Goal: Task Accomplishment & Management: Complete application form

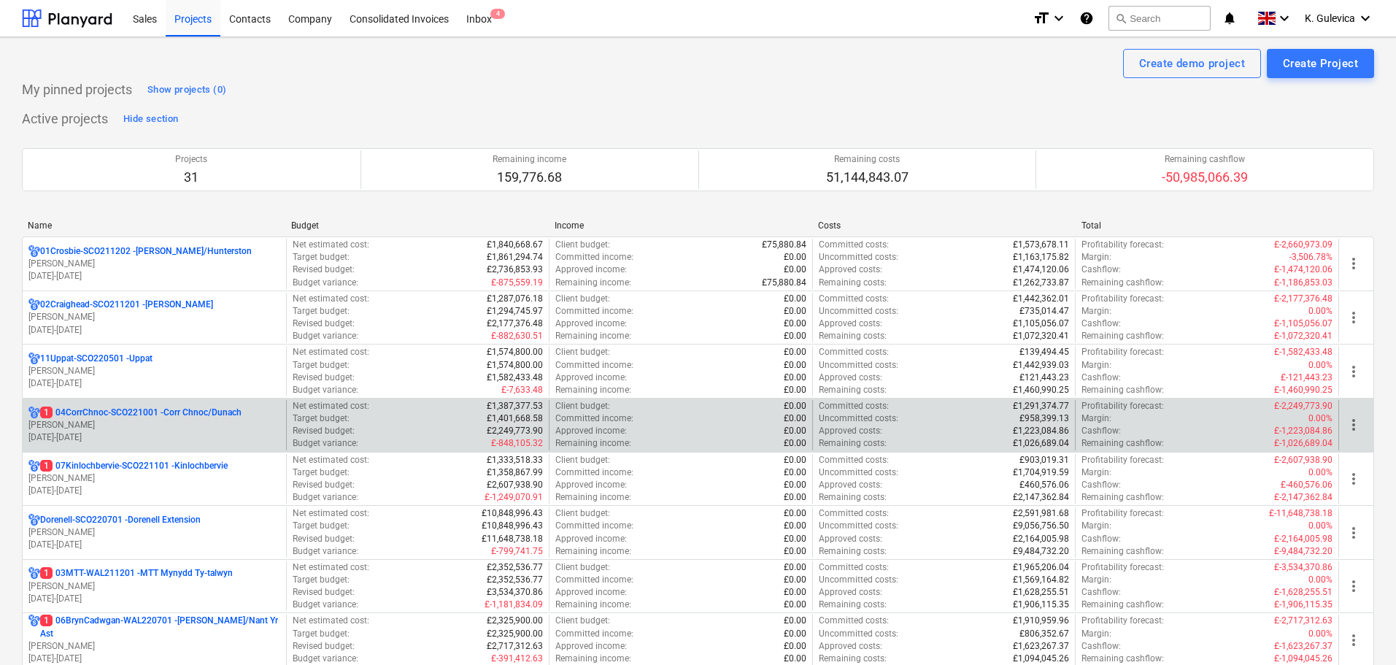
click at [99, 423] on p "[PERSON_NAME]" at bounding box center [154, 425] width 252 height 12
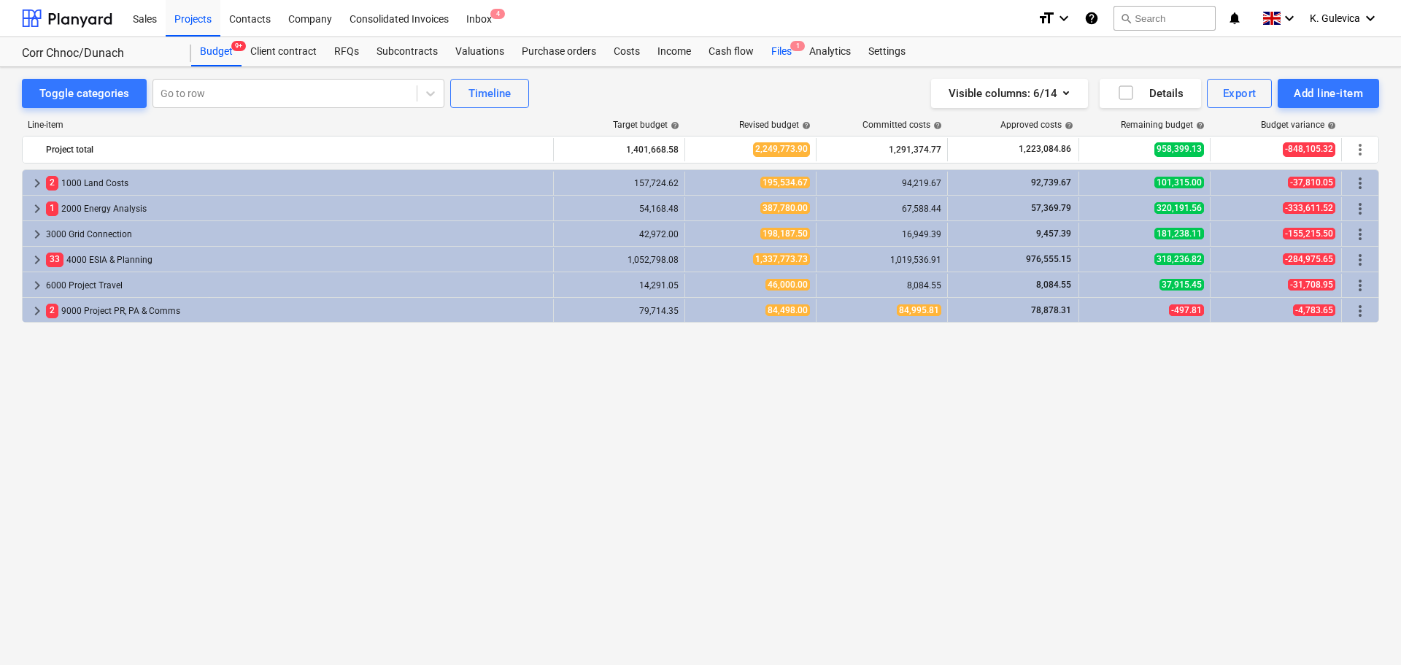
drag, startPoint x: 780, startPoint y: 52, endPoint x: 775, endPoint y: 58, distance: 7.9
click at [780, 52] on div "Files 1" at bounding box center [782, 51] width 38 height 29
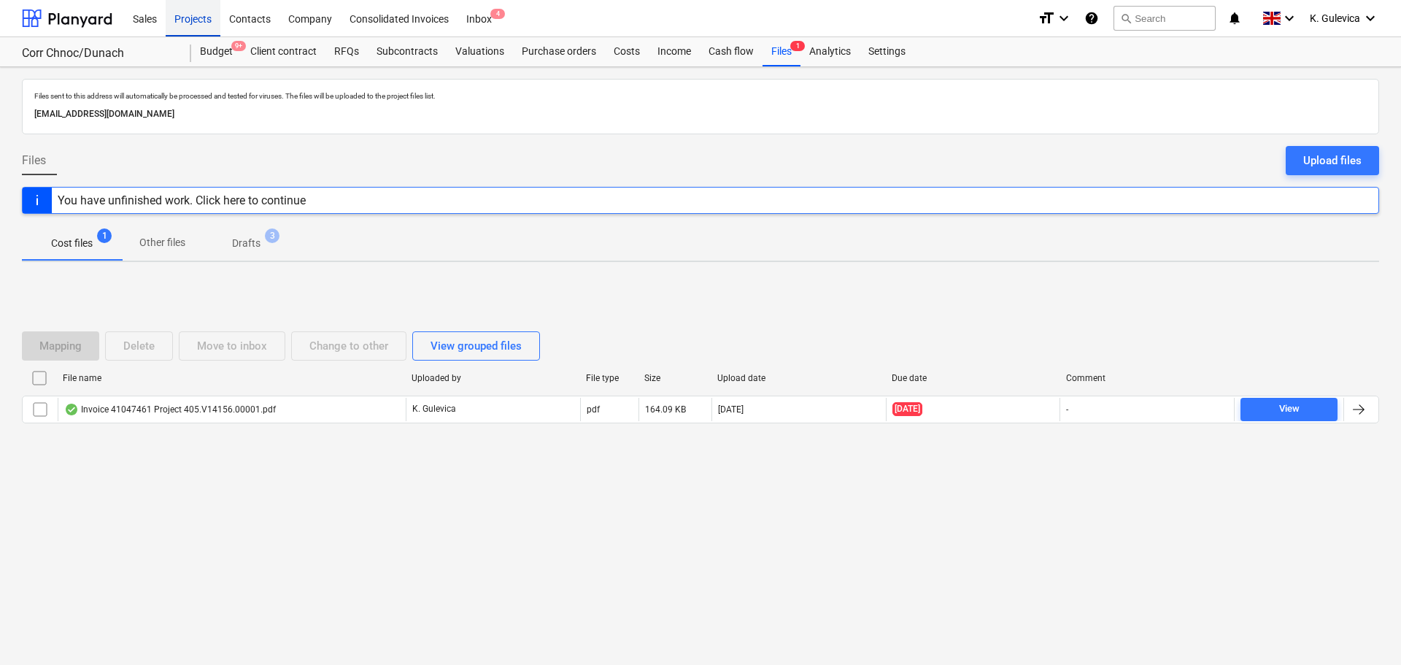
click at [187, 22] on div "Projects" at bounding box center [193, 17] width 55 height 37
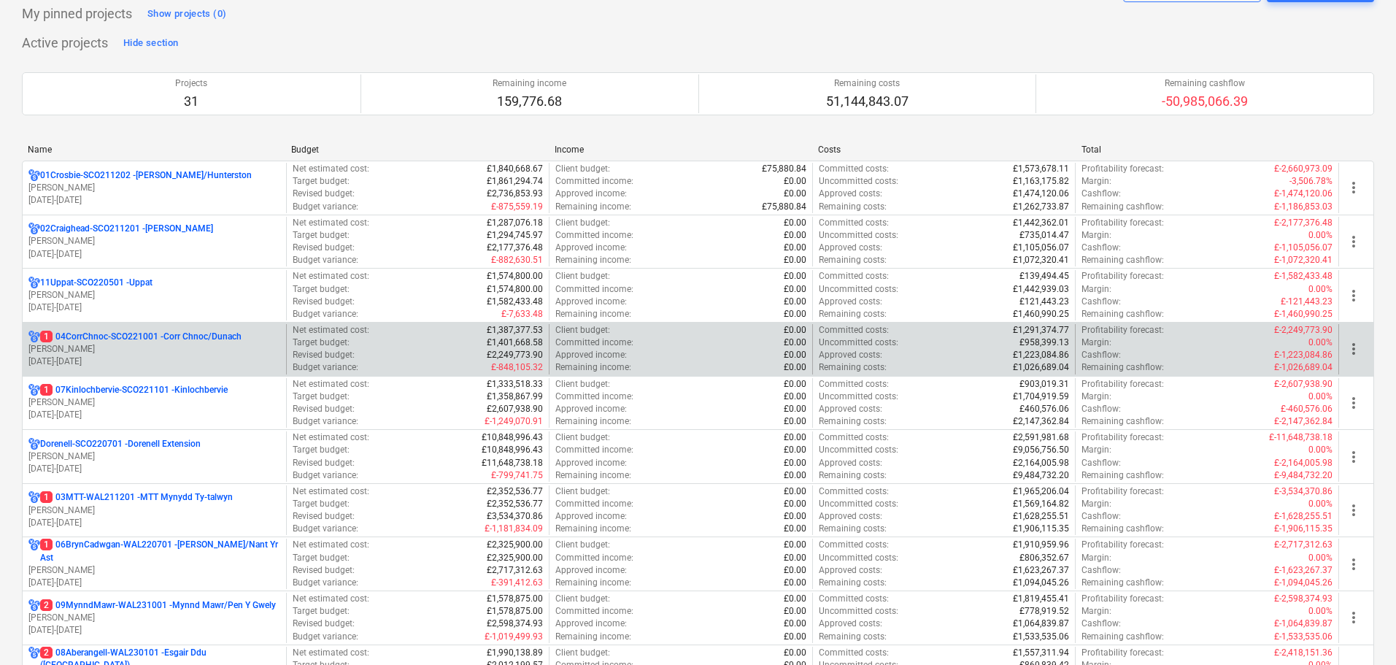
scroll to position [146, 0]
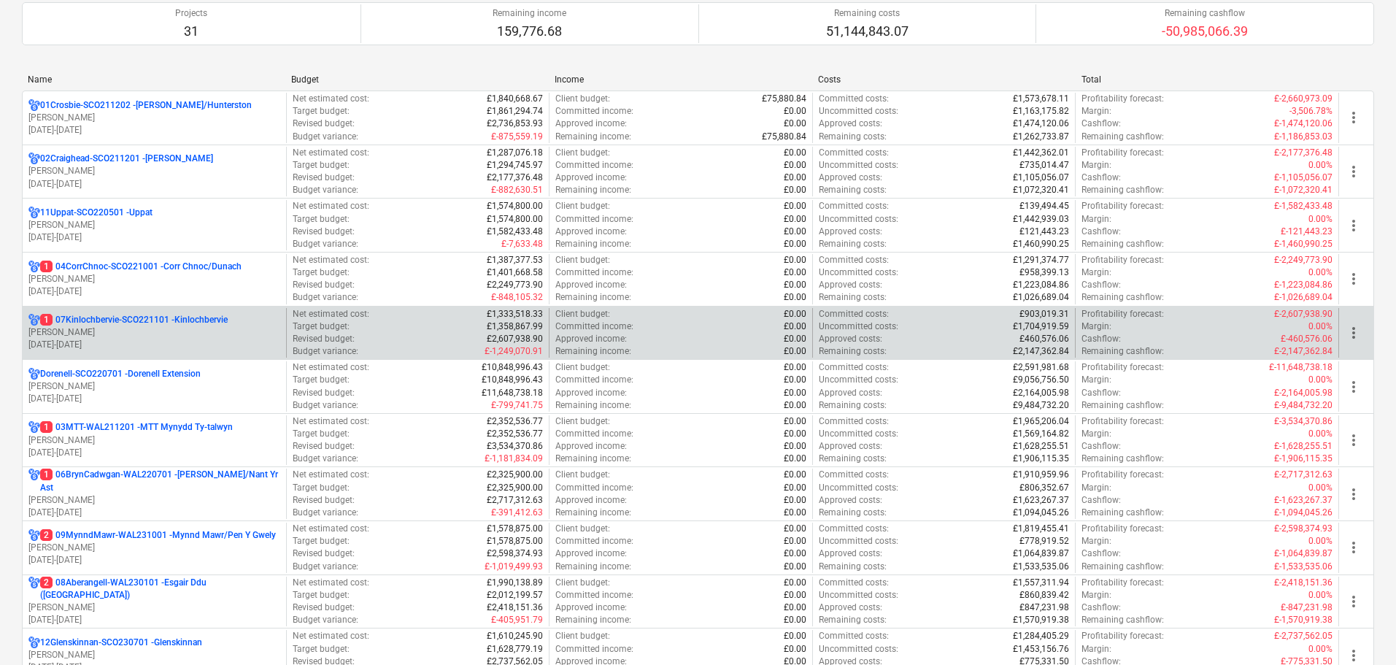
drag, startPoint x: 134, startPoint y: 338, endPoint x: 163, endPoint y: 307, distance: 41.8
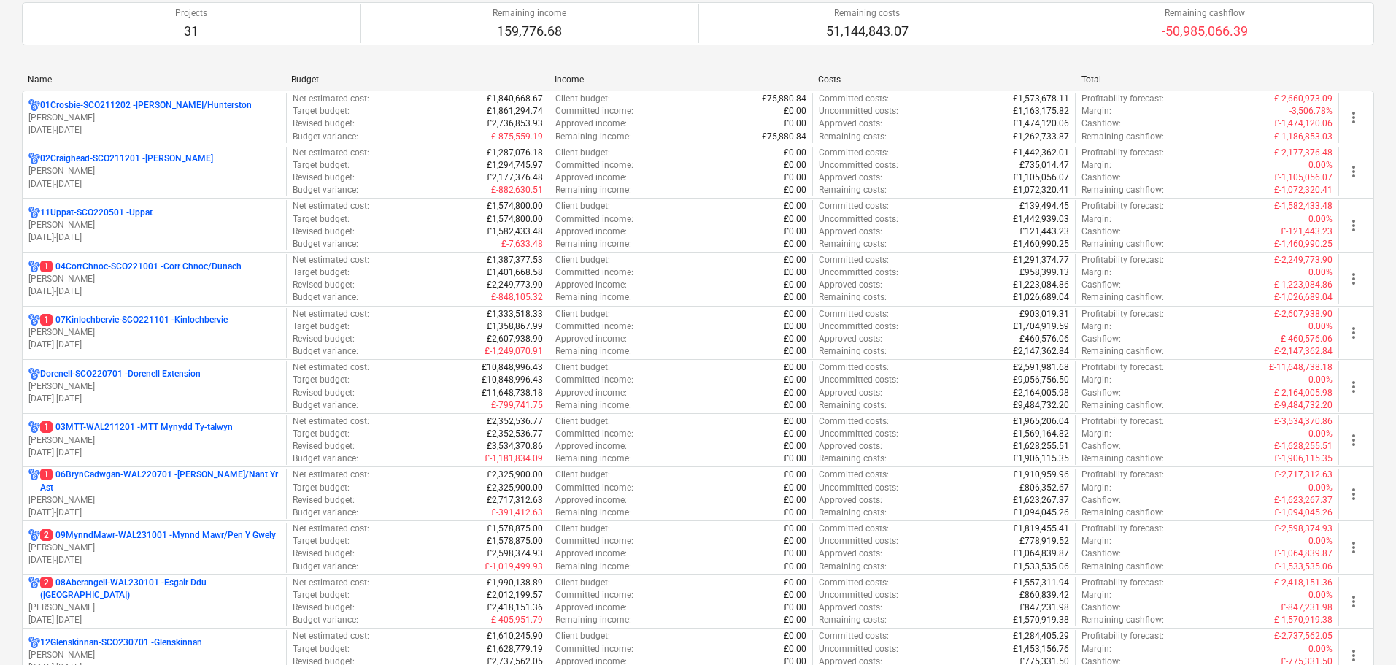
click at [135, 338] on p "L. Petrie" at bounding box center [154, 332] width 252 height 12
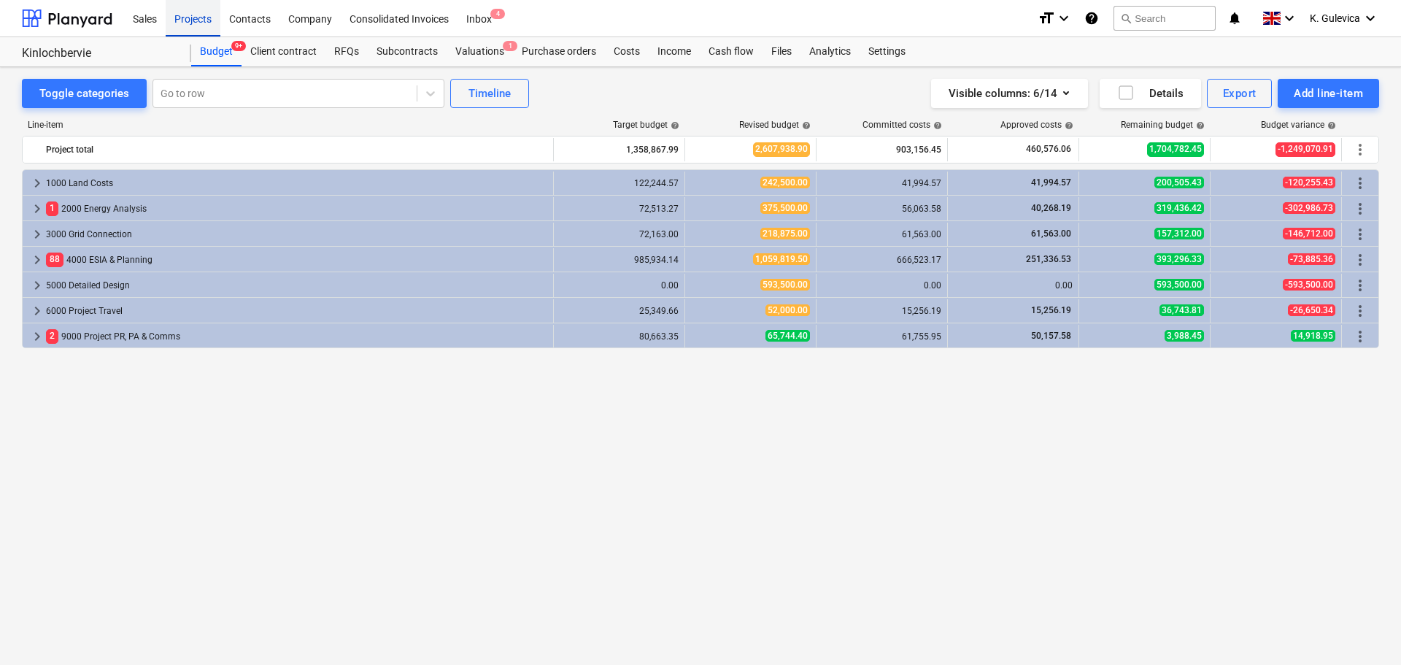
click at [177, 15] on div "Projects" at bounding box center [193, 17] width 55 height 37
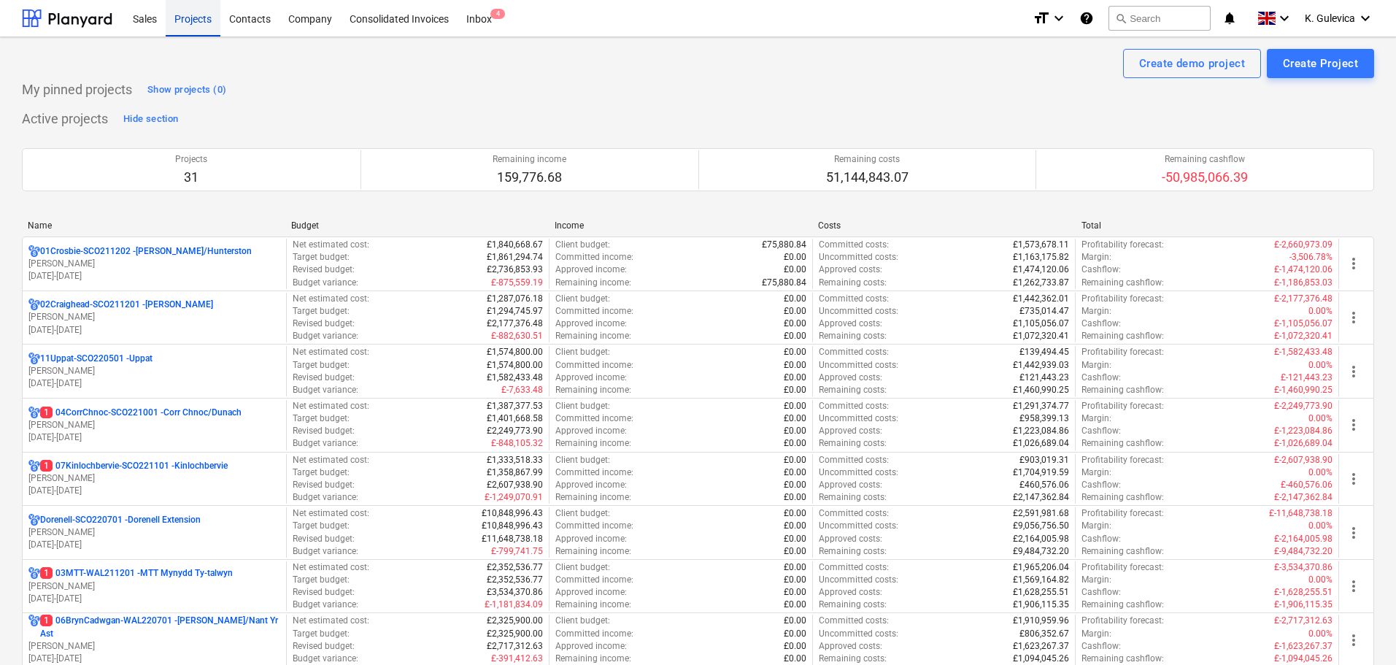
scroll to position [292, 0]
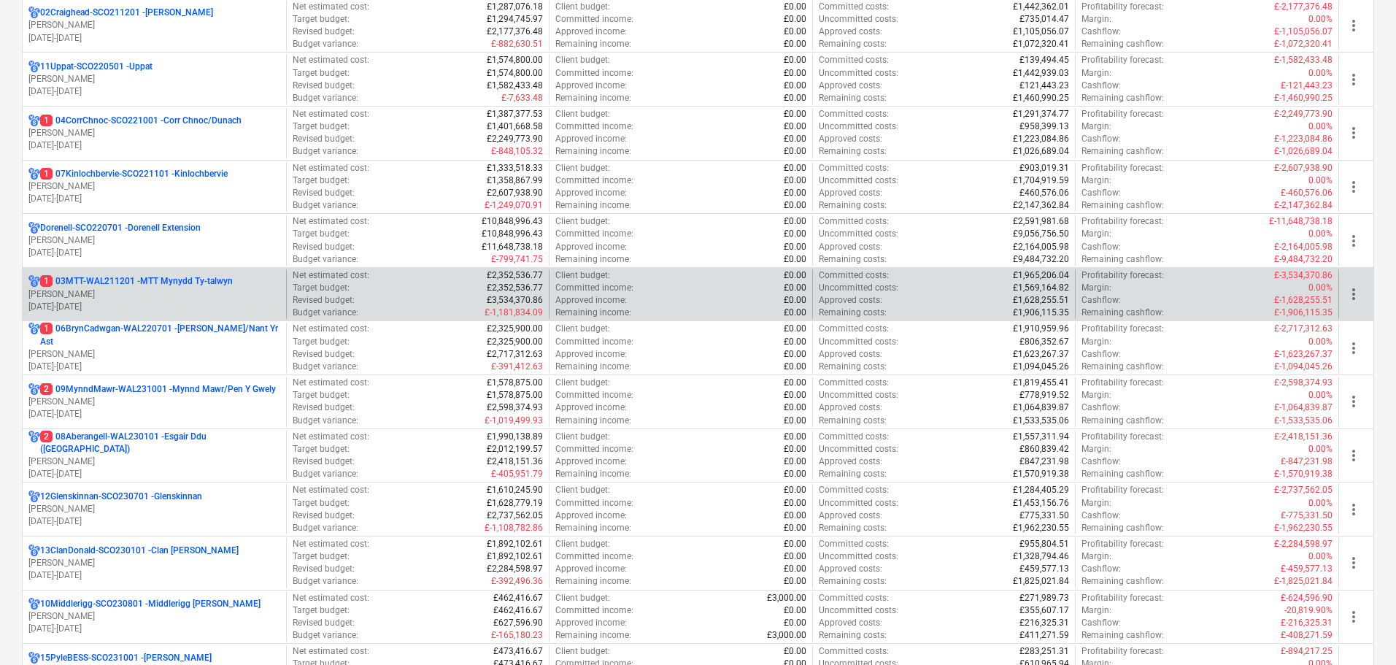
click at [161, 301] on p "01.04.2023 - 31.03.2027" at bounding box center [154, 307] width 252 height 12
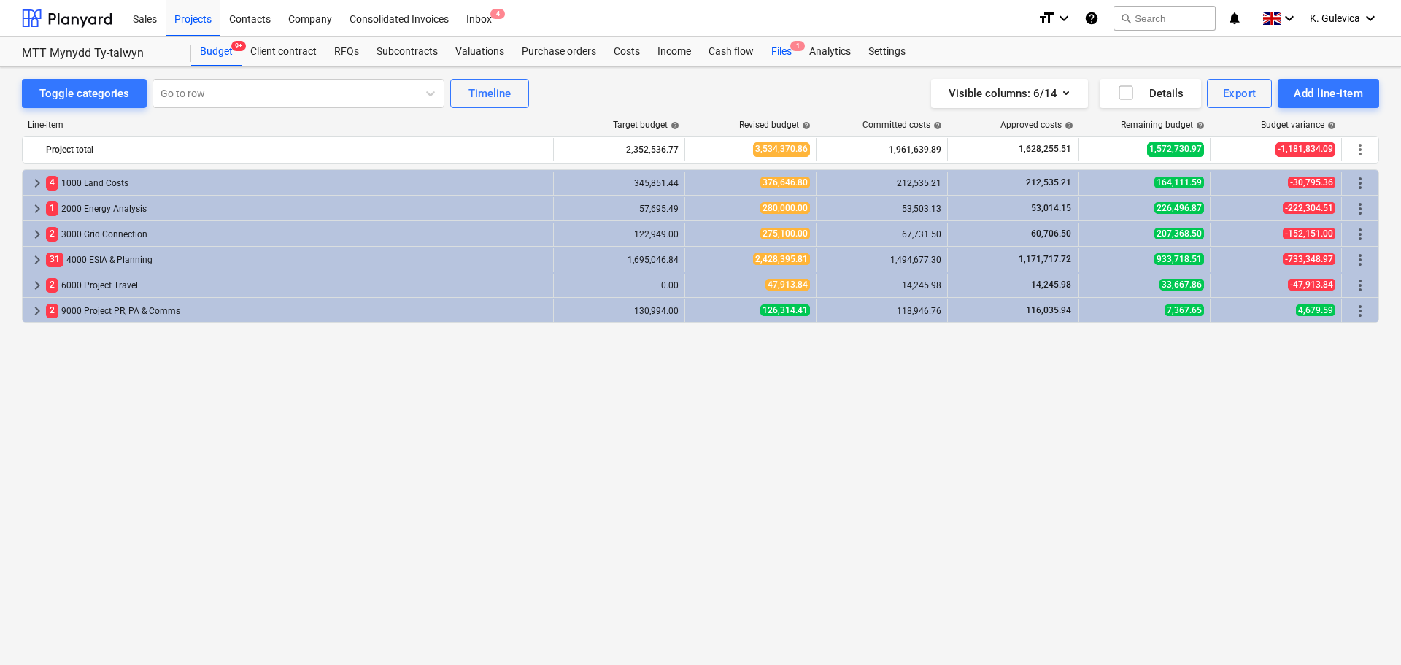
click at [776, 54] on div "Files 1" at bounding box center [782, 51] width 38 height 29
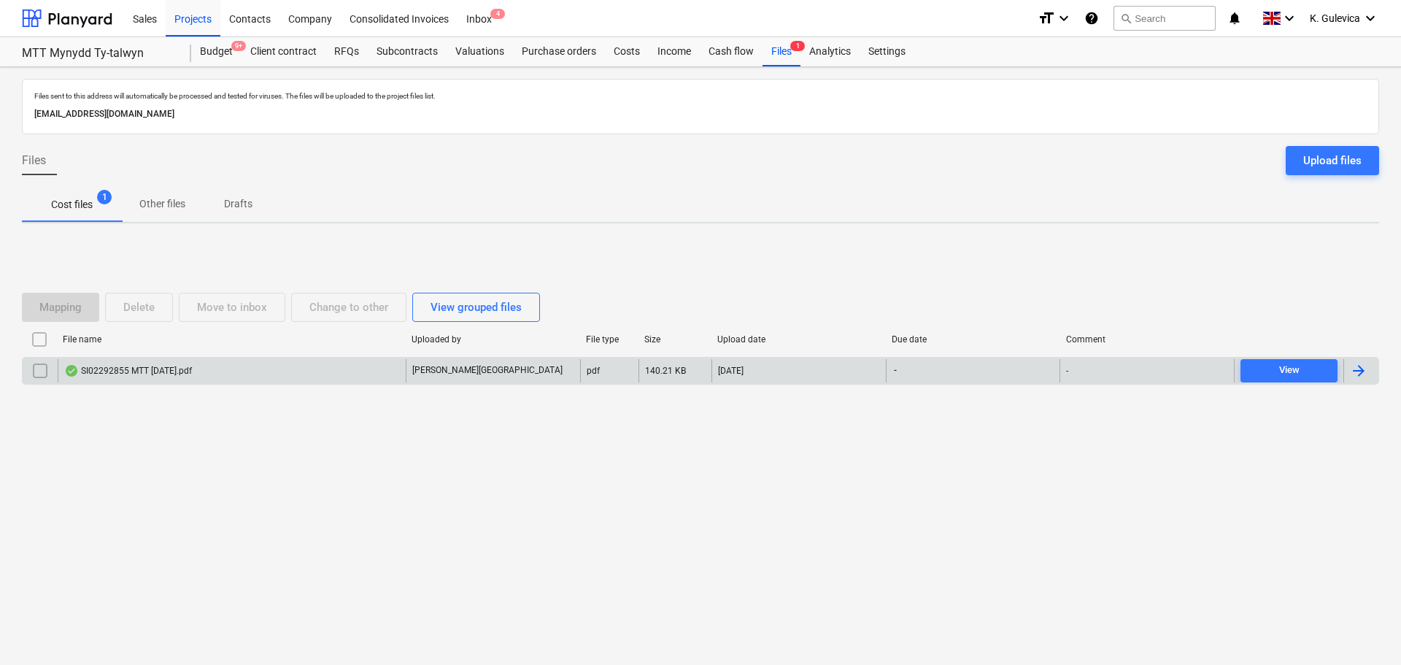
click at [427, 372] on p "K. Kiel" at bounding box center [487, 370] width 150 height 12
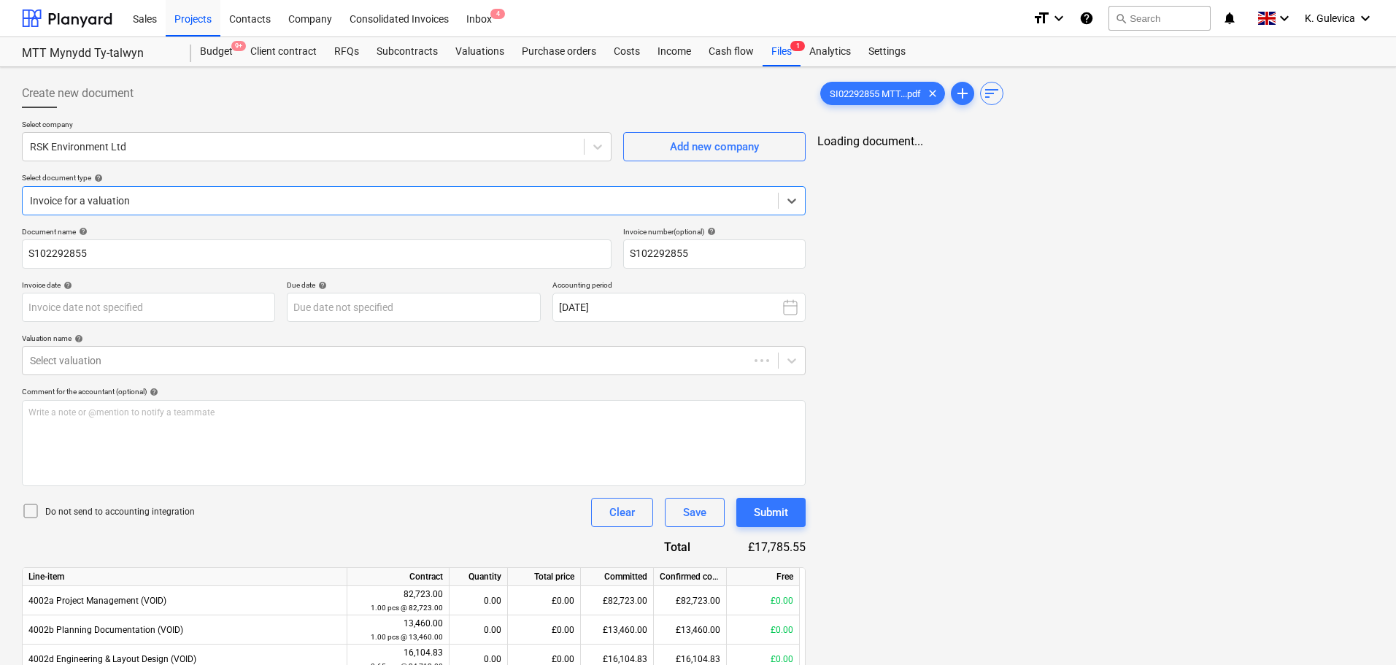
type input "S102292855"
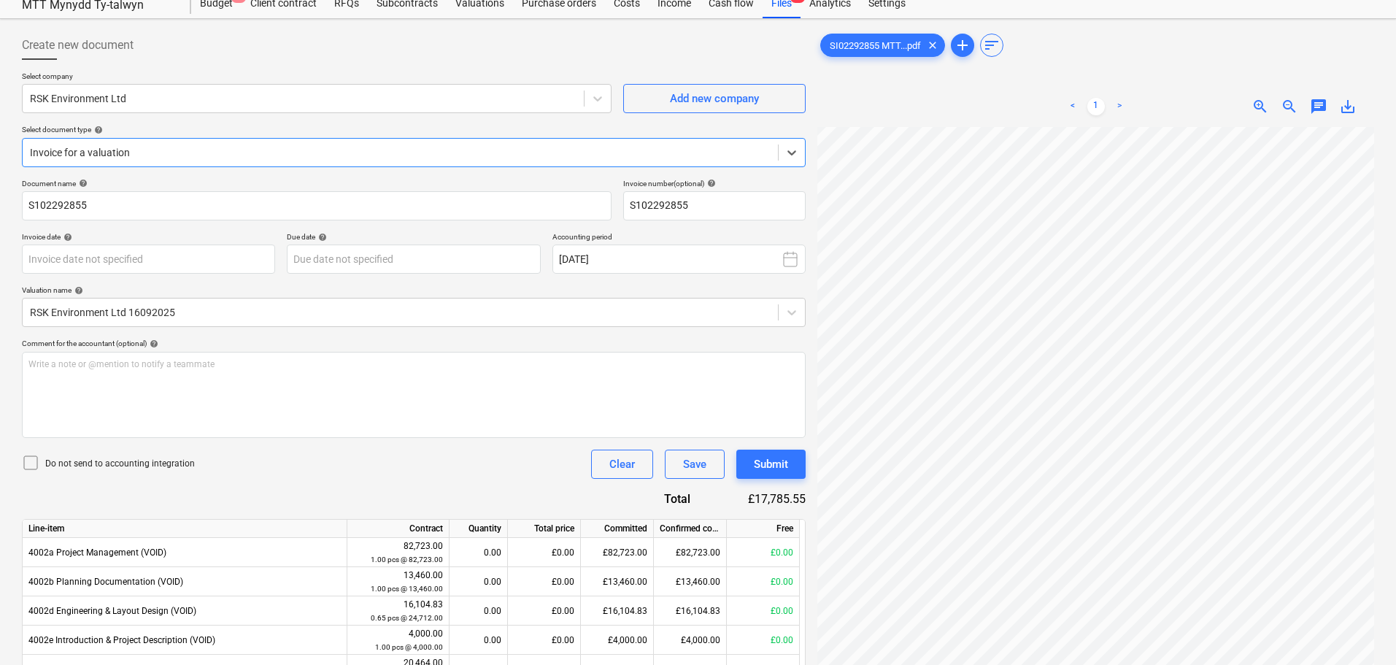
scroll to position [73, 0]
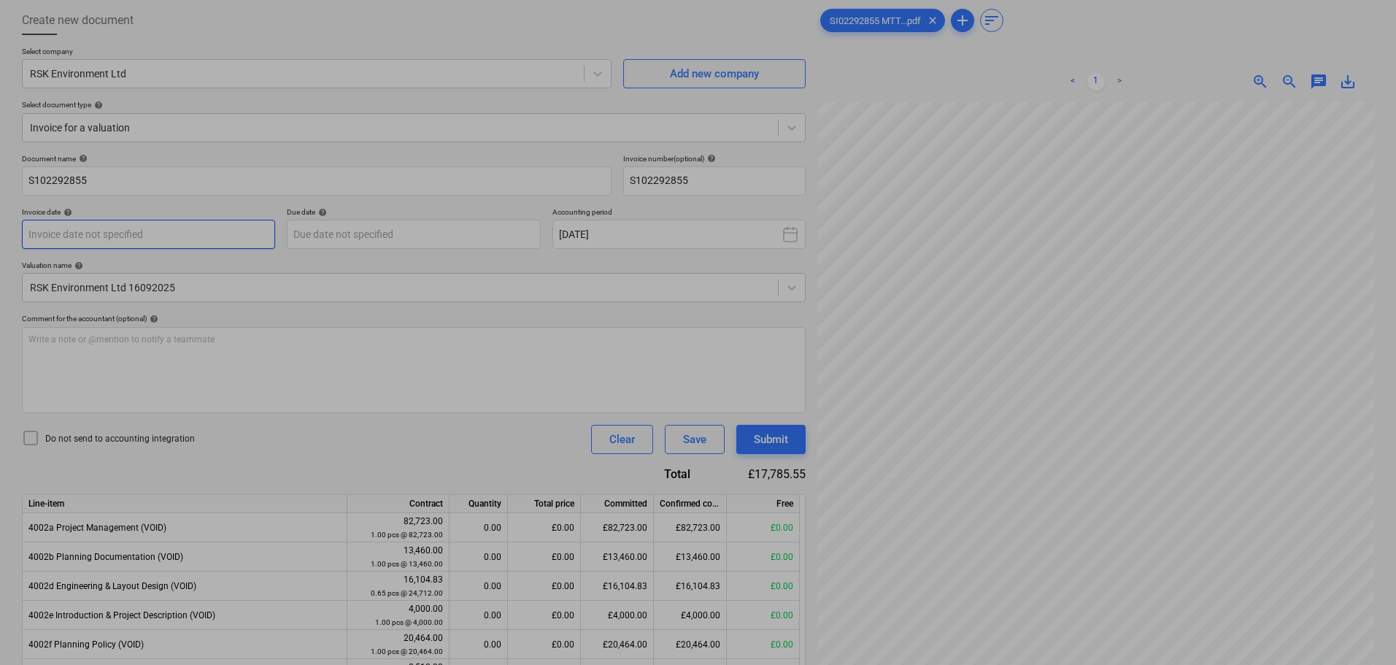
click at [185, 233] on body "Sales Projects Contacts Company Consolidated Invoices Inbox 4 format_size keybo…" at bounding box center [698, 259] width 1396 height 665
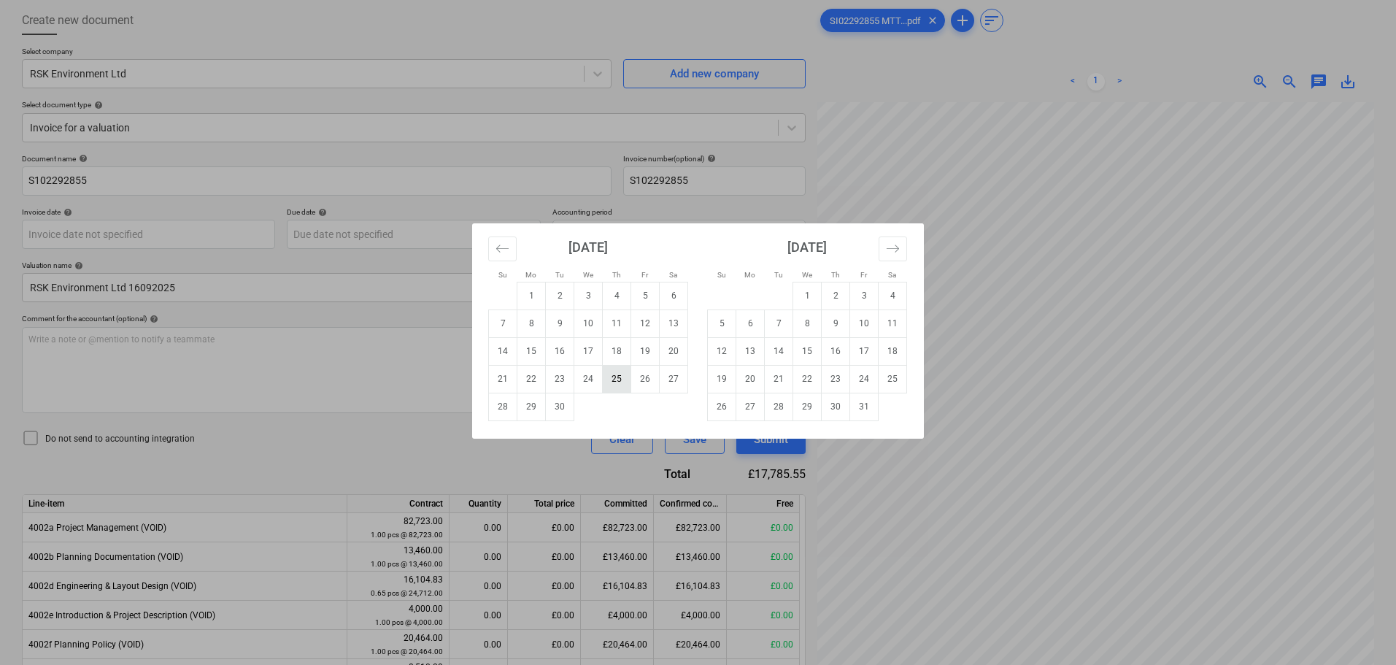
click at [612, 381] on td "25" at bounding box center [617, 379] width 28 height 28
type input "[DATE]"
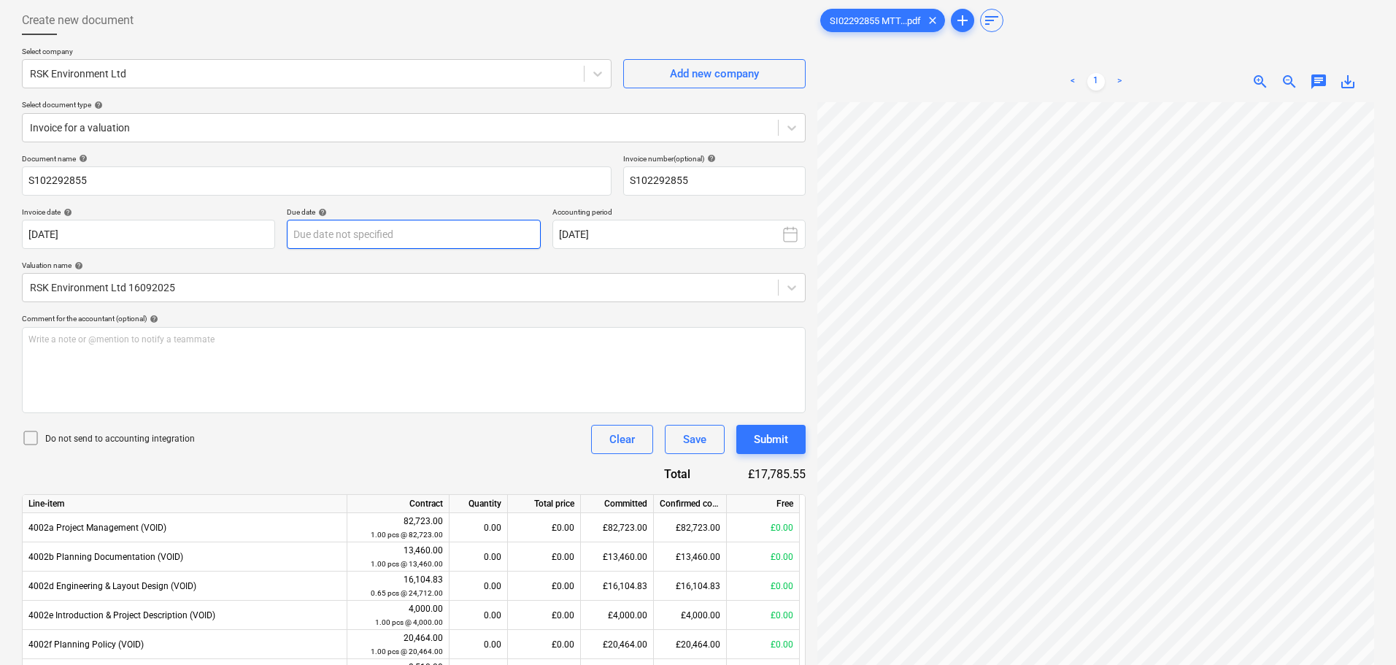
click at [447, 230] on body "Sales Projects Contacts Company Consolidated Invoices Inbox 4 format_size keybo…" at bounding box center [698, 259] width 1396 height 665
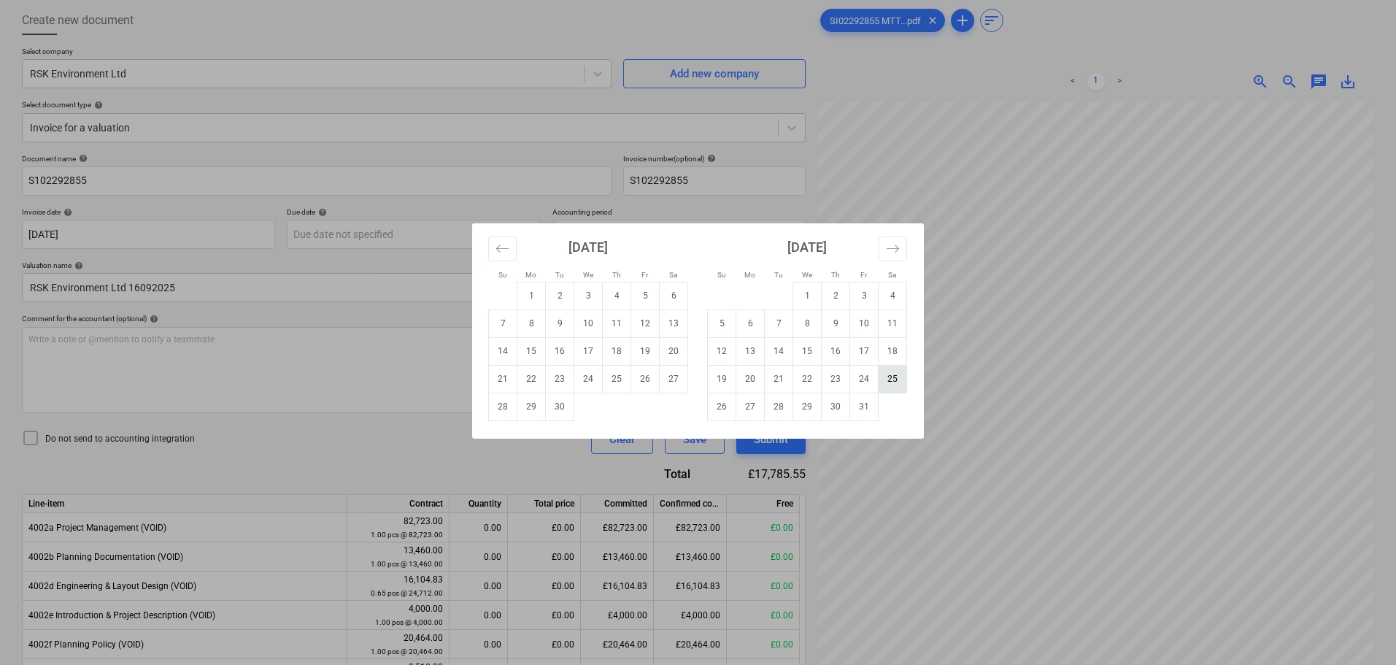
click at [900, 384] on td "25" at bounding box center [893, 379] width 28 height 28
type input "25 Oct 2025"
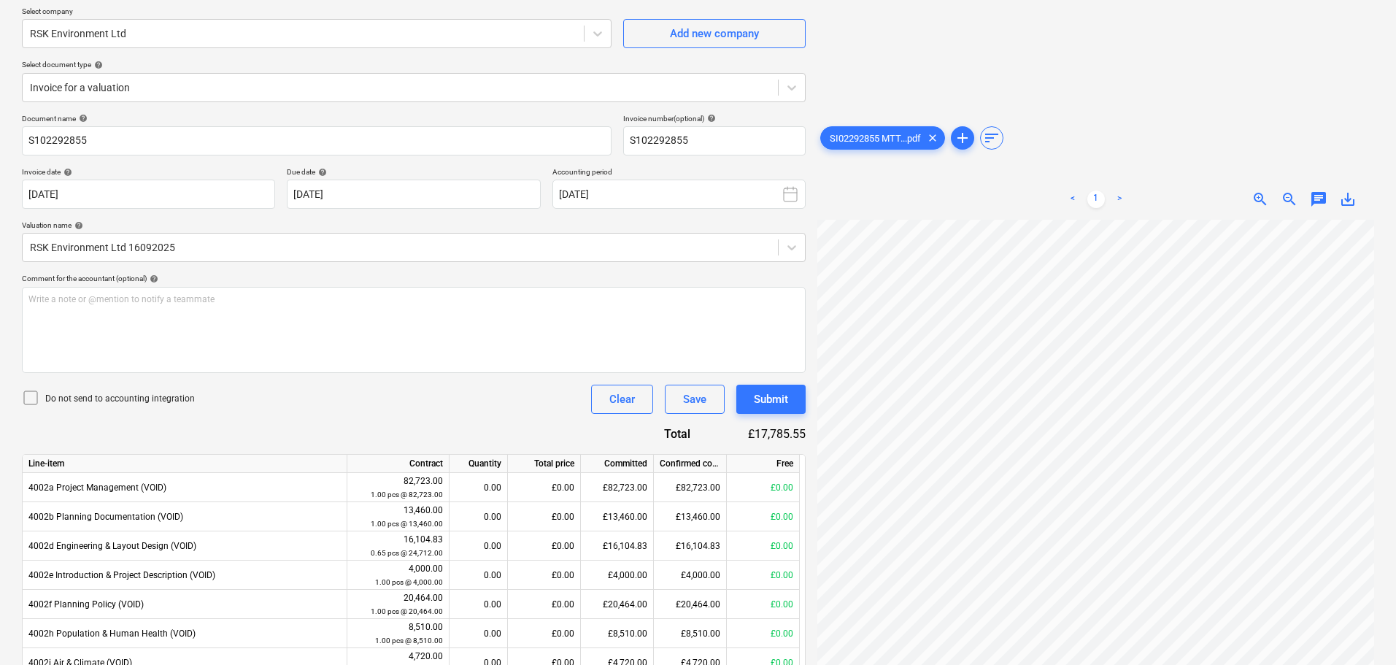
scroll to position [0, 0]
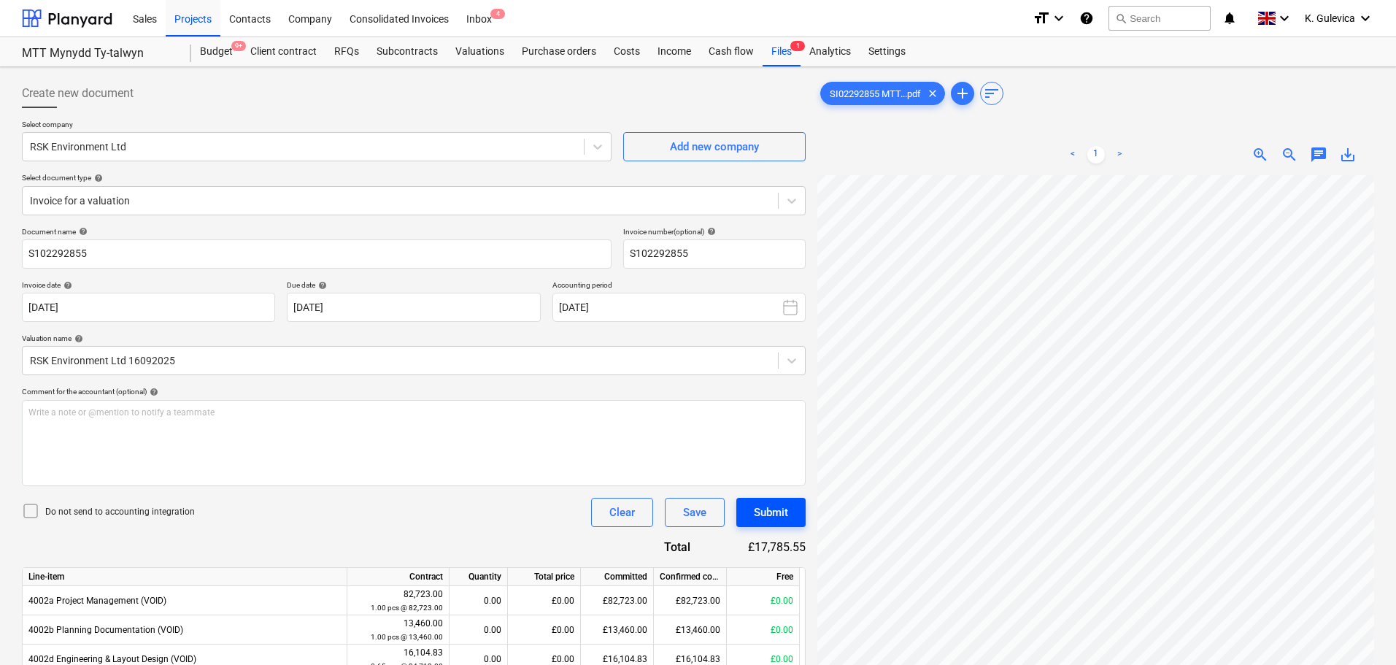
click at [778, 520] on div "Submit" at bounding box center [771, 512] width 34 height 19
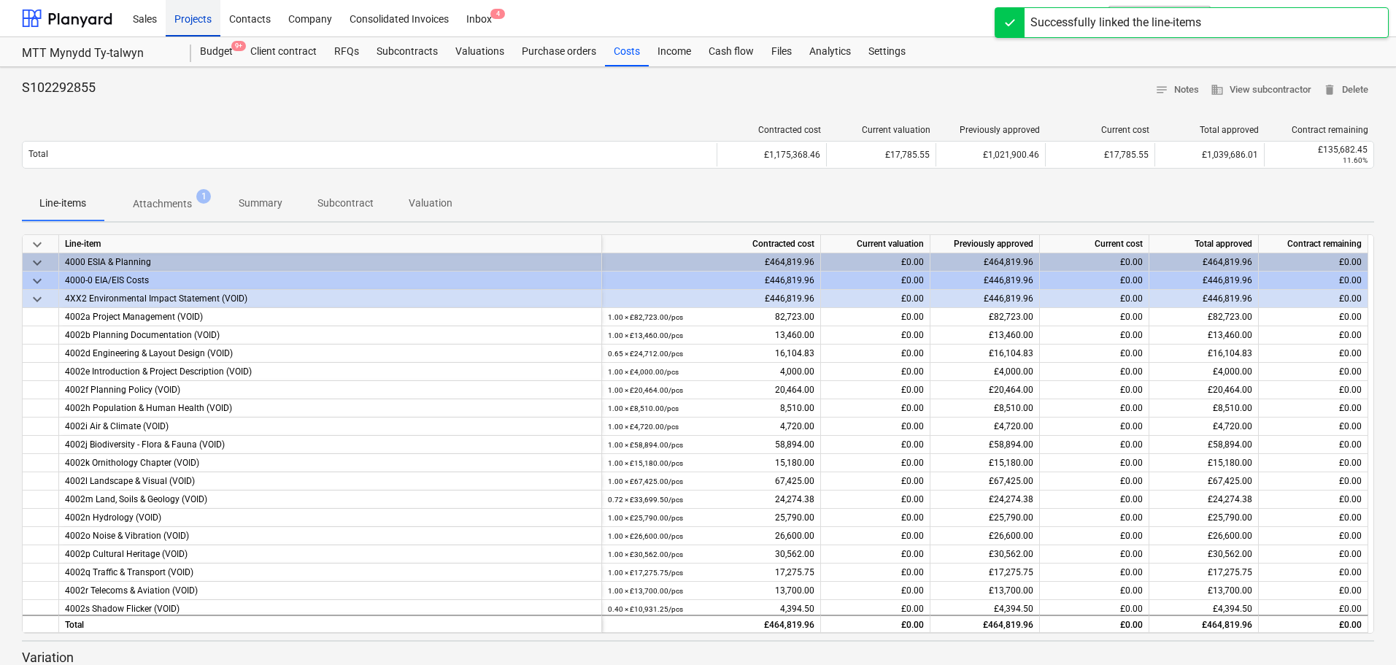
click at [192, 13] on div "Projects" at bounding box center [193, 17] width 55 height 37
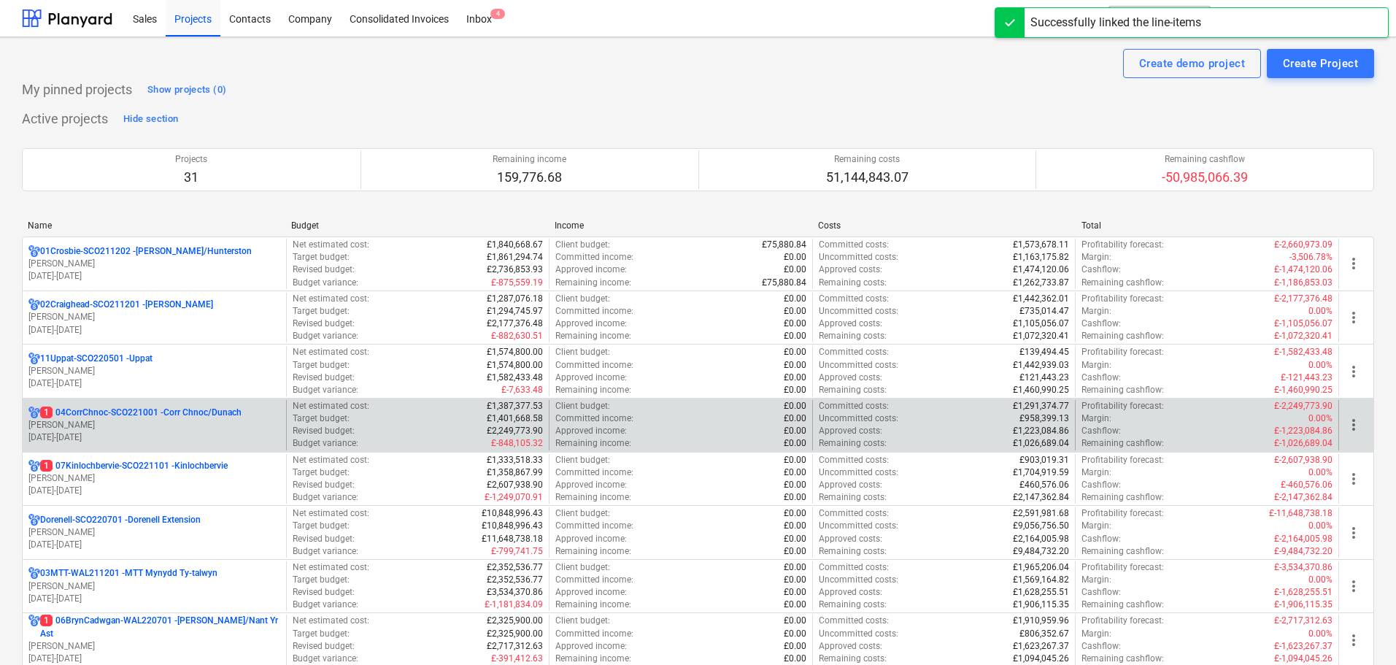
click at [131, 423] on p "R. Jamison" at bounding box center [154, 425] width 252 height 12
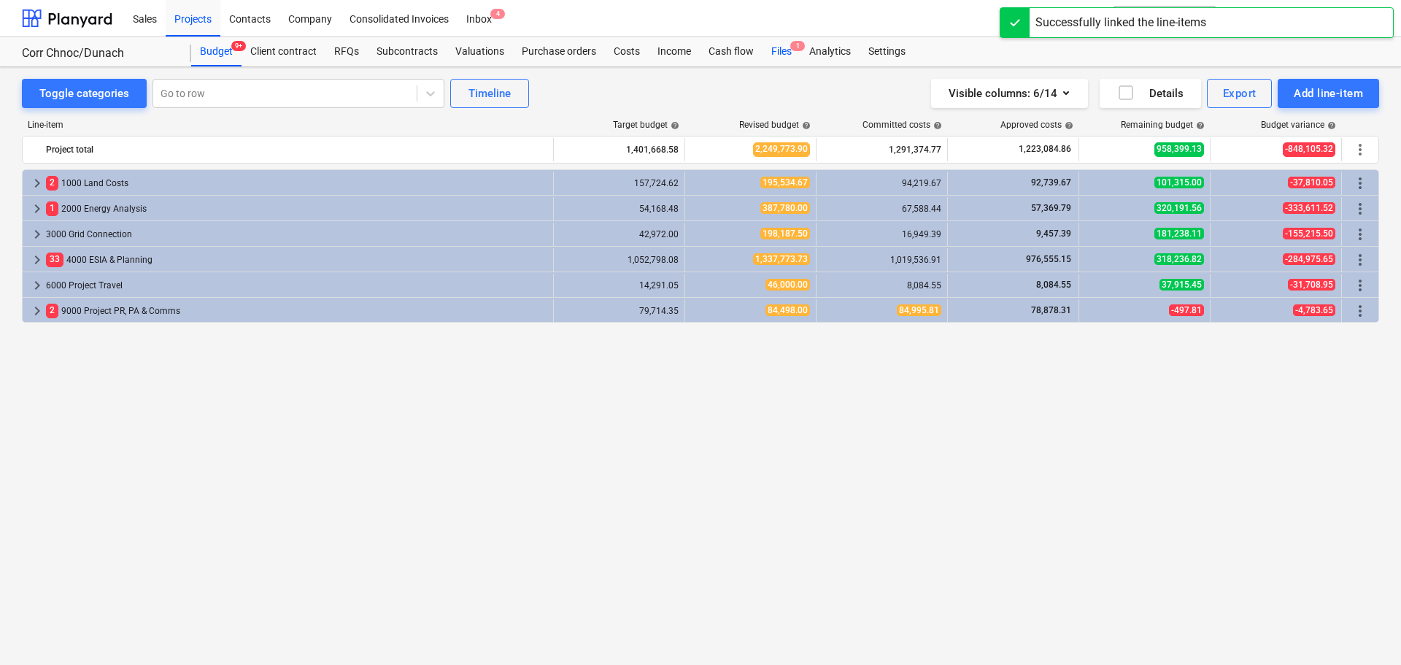
click at [790, 45] on span "1" at bounding box center [797, 46] width 15 height 10
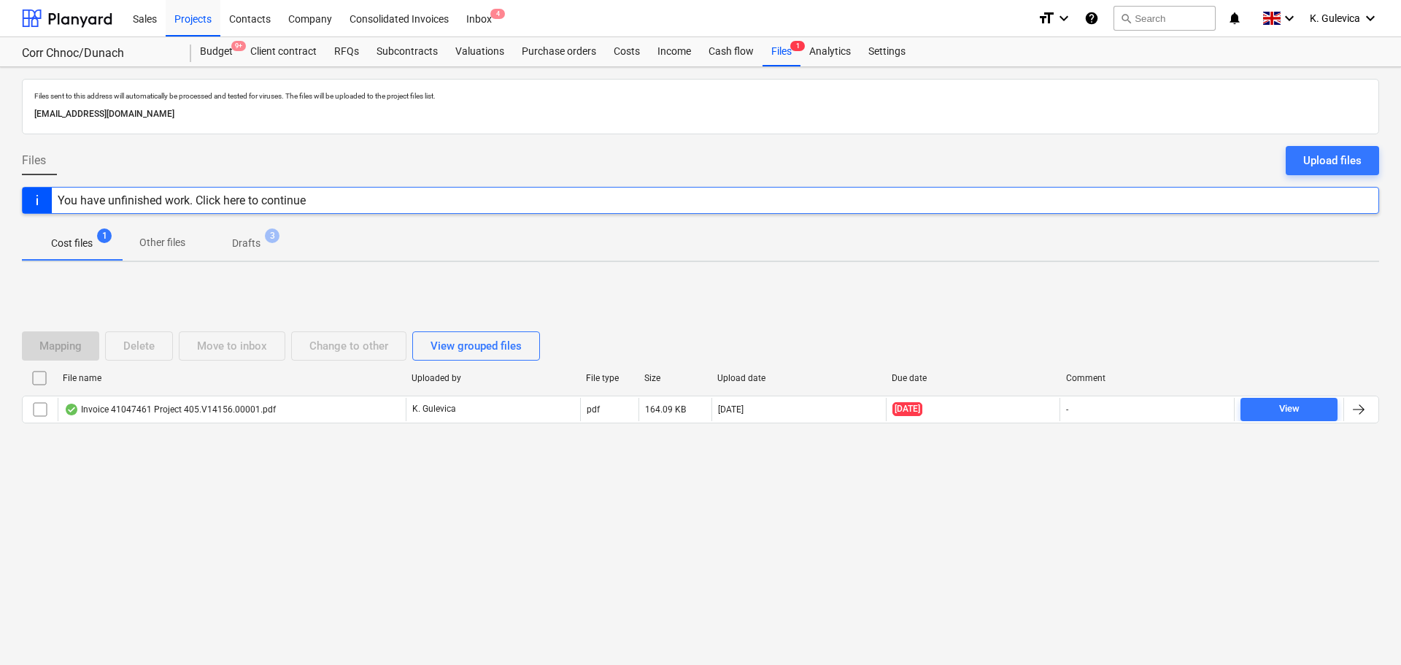
click at [258, 250] on p "Drafts" at bounding box center [246, 243] width 28 height 15
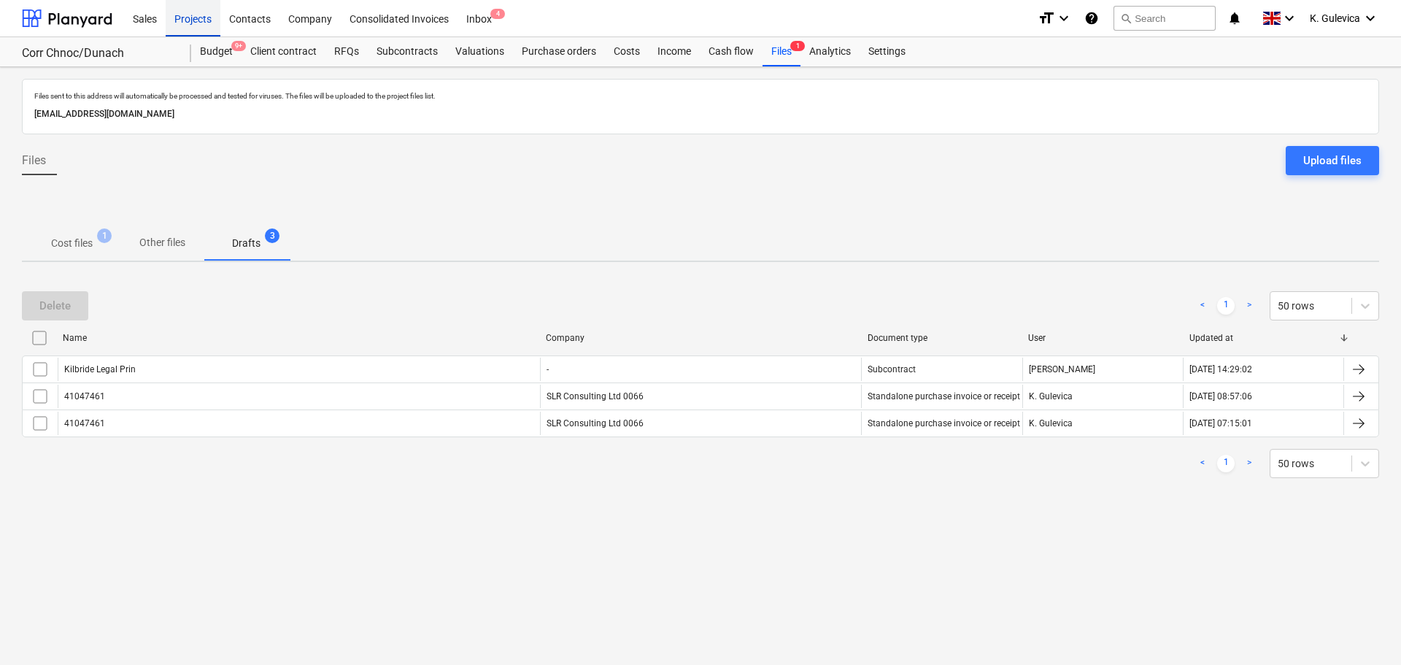
click at [192, 19] on div "Projects" at bounding box center [193, 17] width 55 height 37
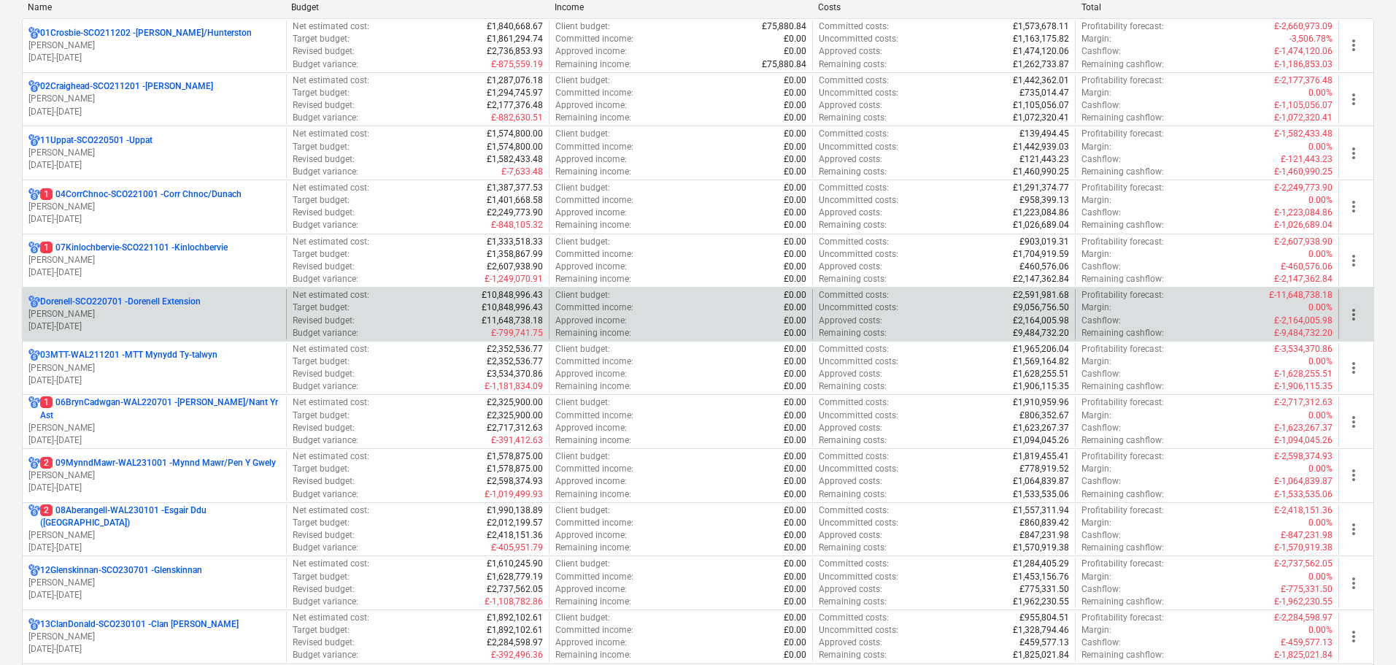
scroll to position [219, 0]
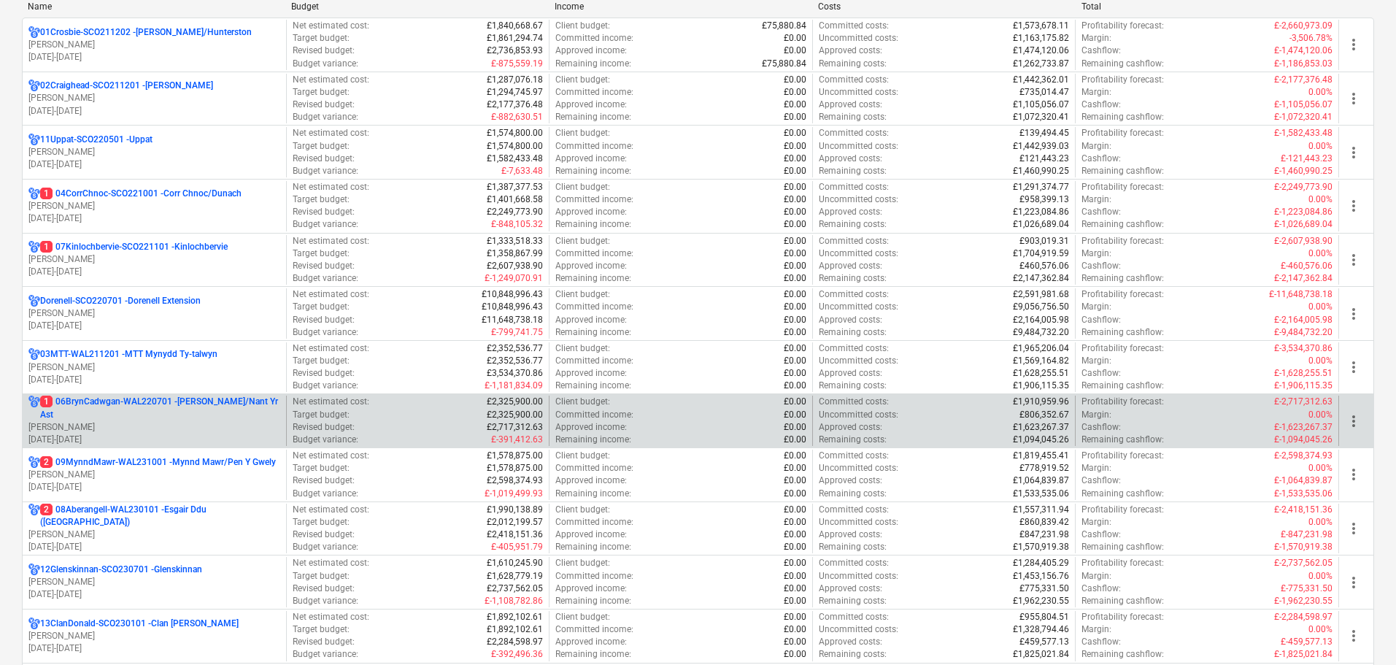
click at [187, 420] on p "1 06BrynCadwgan-WAL220701 - Bryn Cadwgan/Nant Yr Ast" at bounding box center [160, 408] width 240 height 25
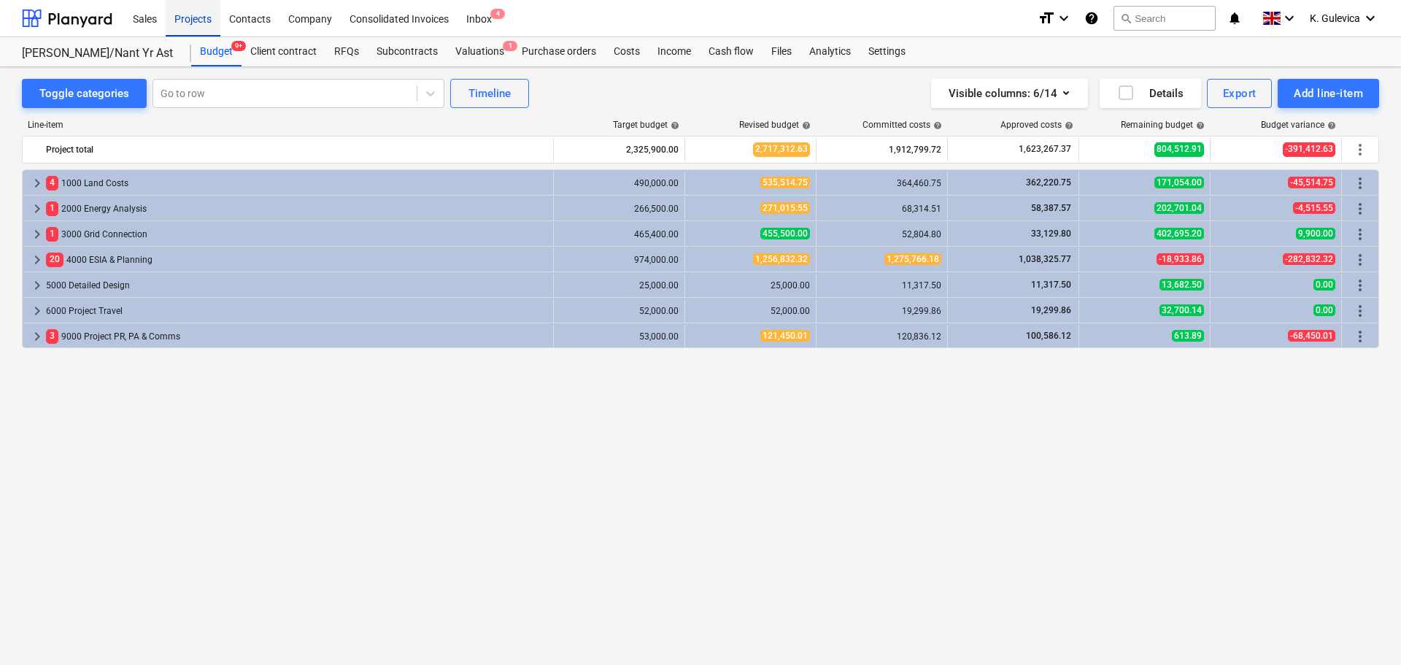
click at [184, 25] on div "Projects" at bounding box center [193, 17] width 55 height 37
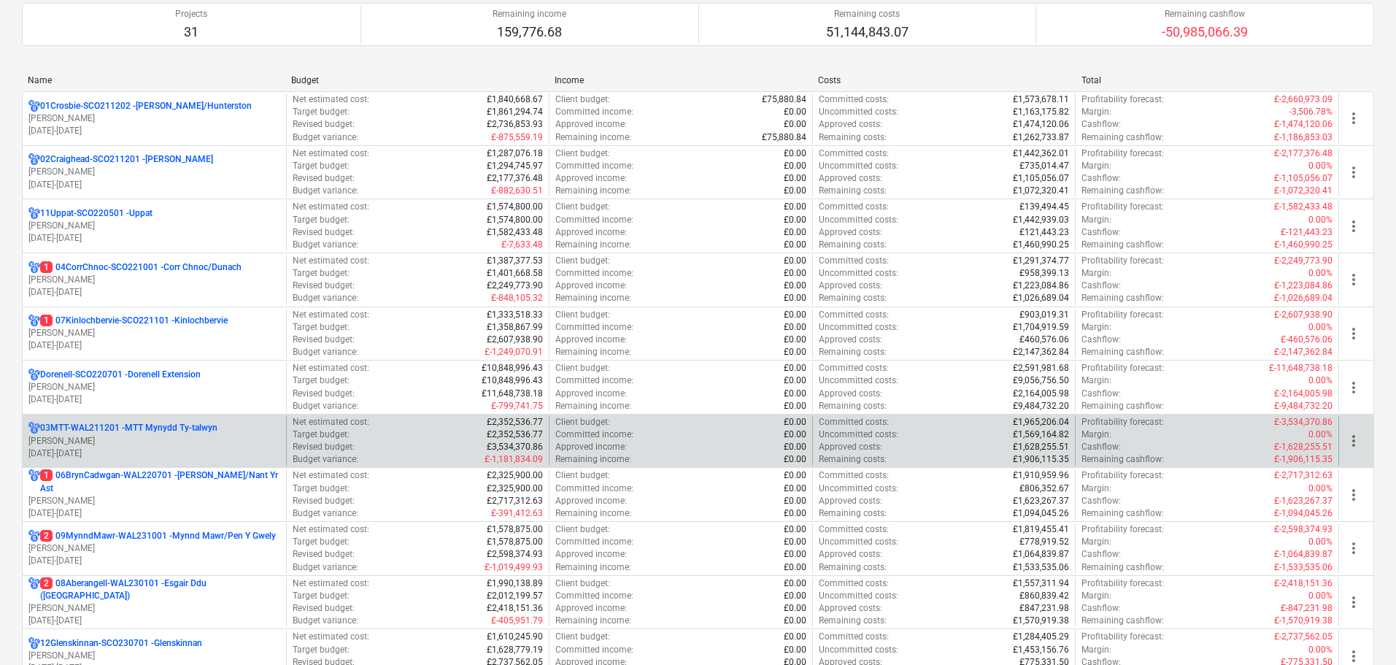
scroll to position [146, 0]
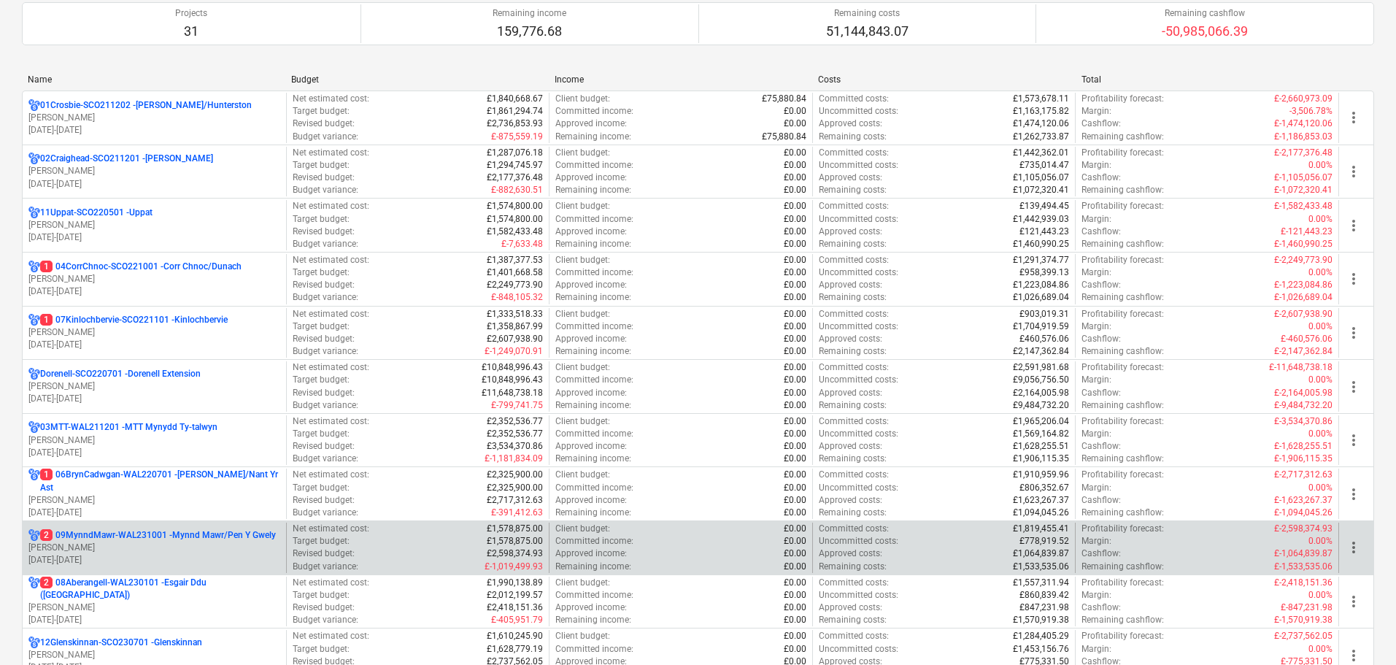
drag, startPoint x: 153, startPoint y: 548, endPoint x: 161, endPoint y: 532, distance: 17.6
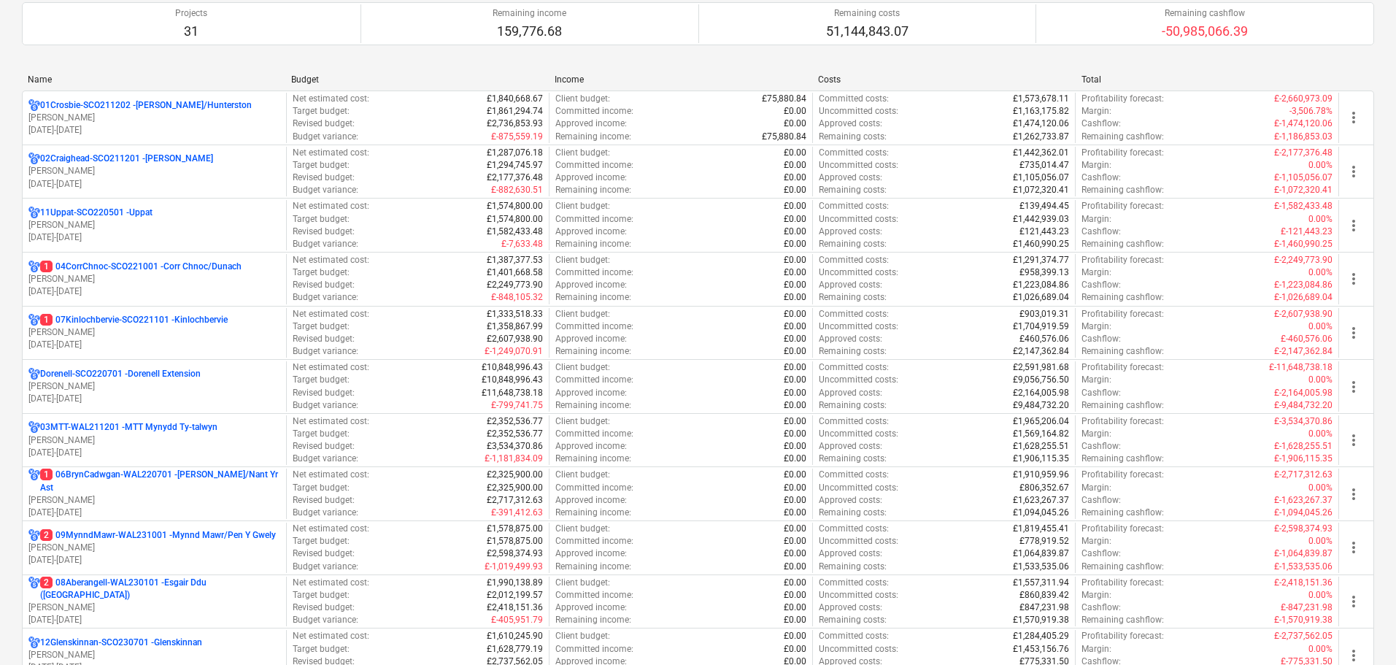
click at [153, 547] on p "L. Walker" at bounding box center [154, 548] width 252 height 12
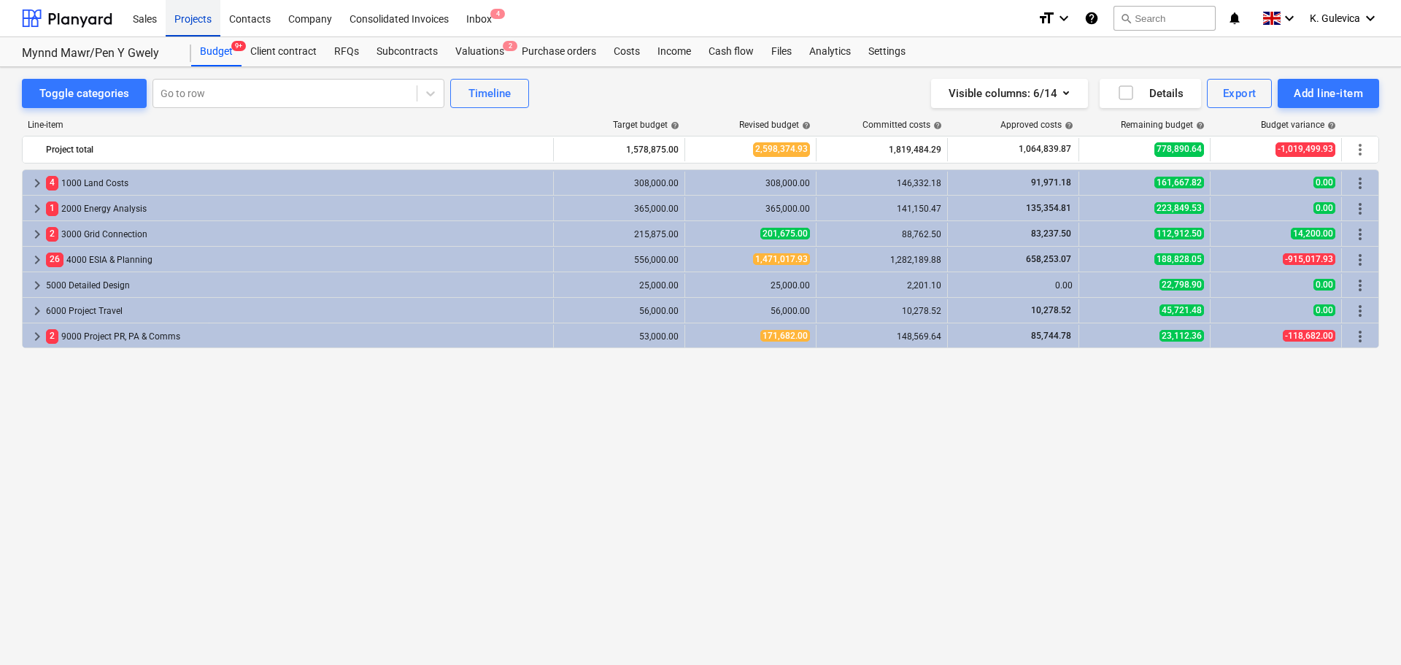
click at [197, 22] on div "Projects" at bounding box center [193, 17] width 55 height 37
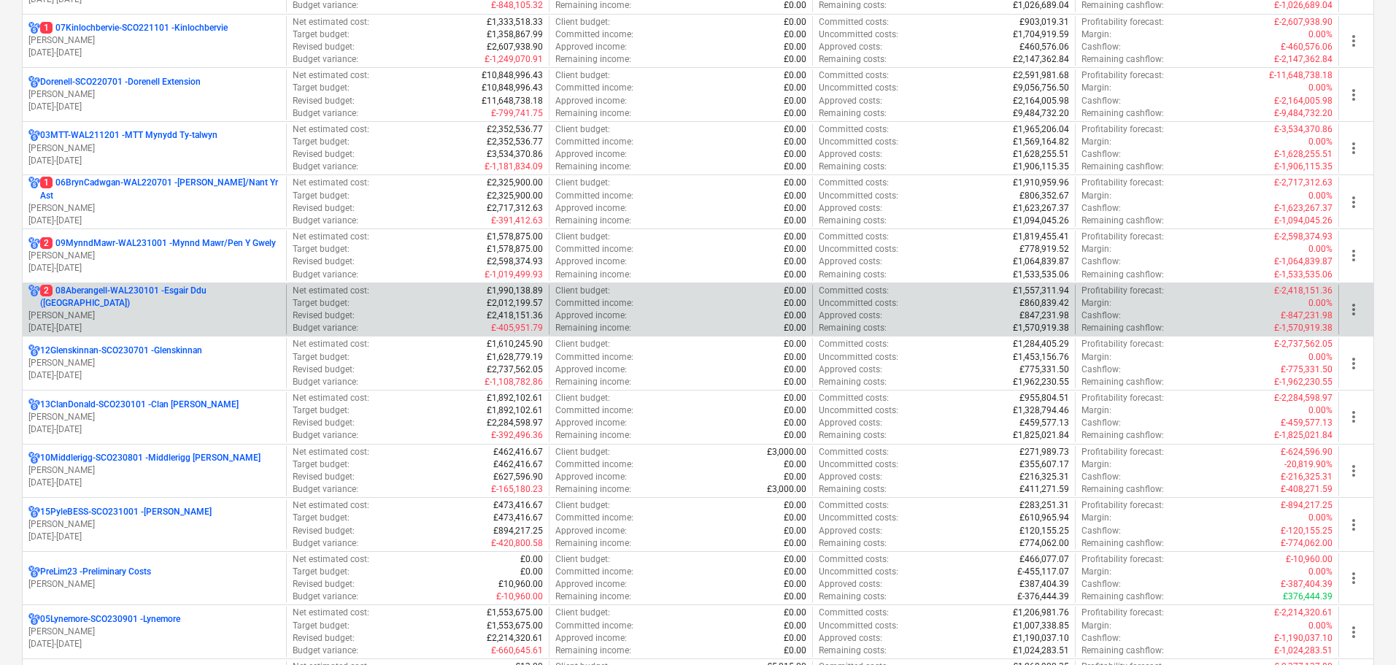
click at [132, 309] on p "L. Walker" at bounding box center [154, 315] width 252 height 12
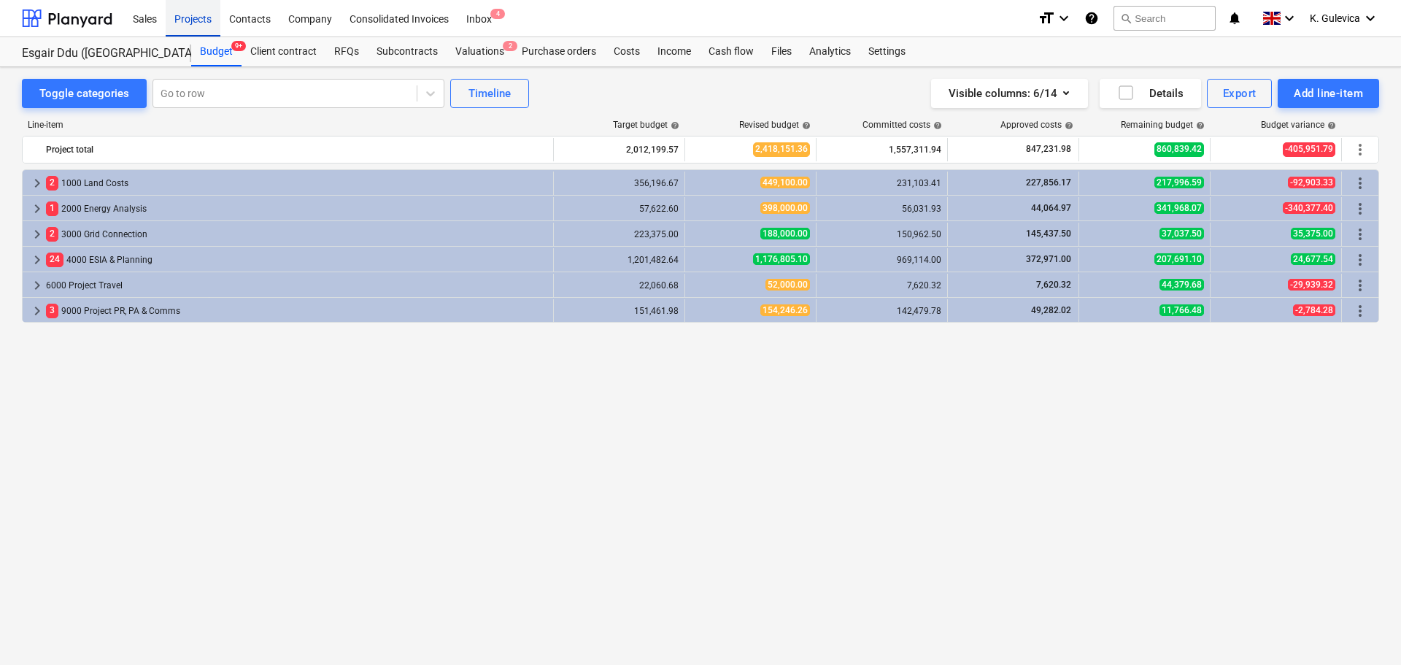
click at [207, 10] on div "Projects" at bounding box center [193, 17] width 55 height 37
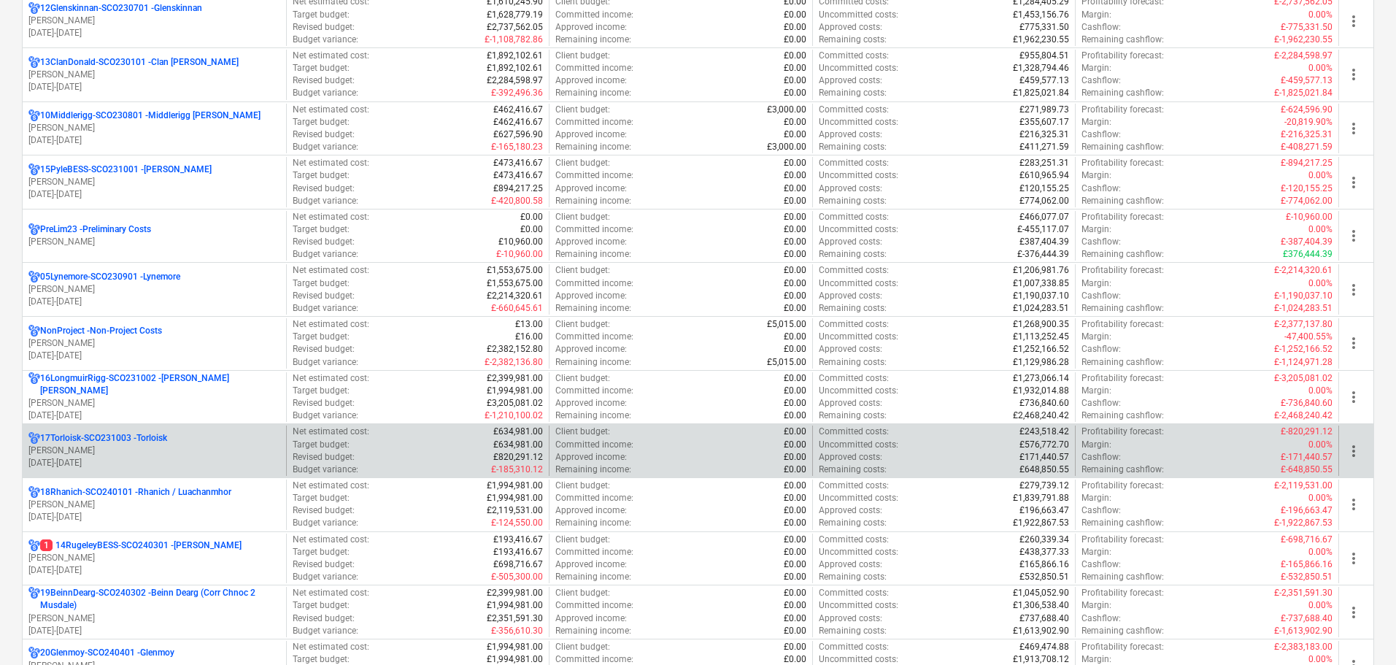
scroll to position [803, 0]
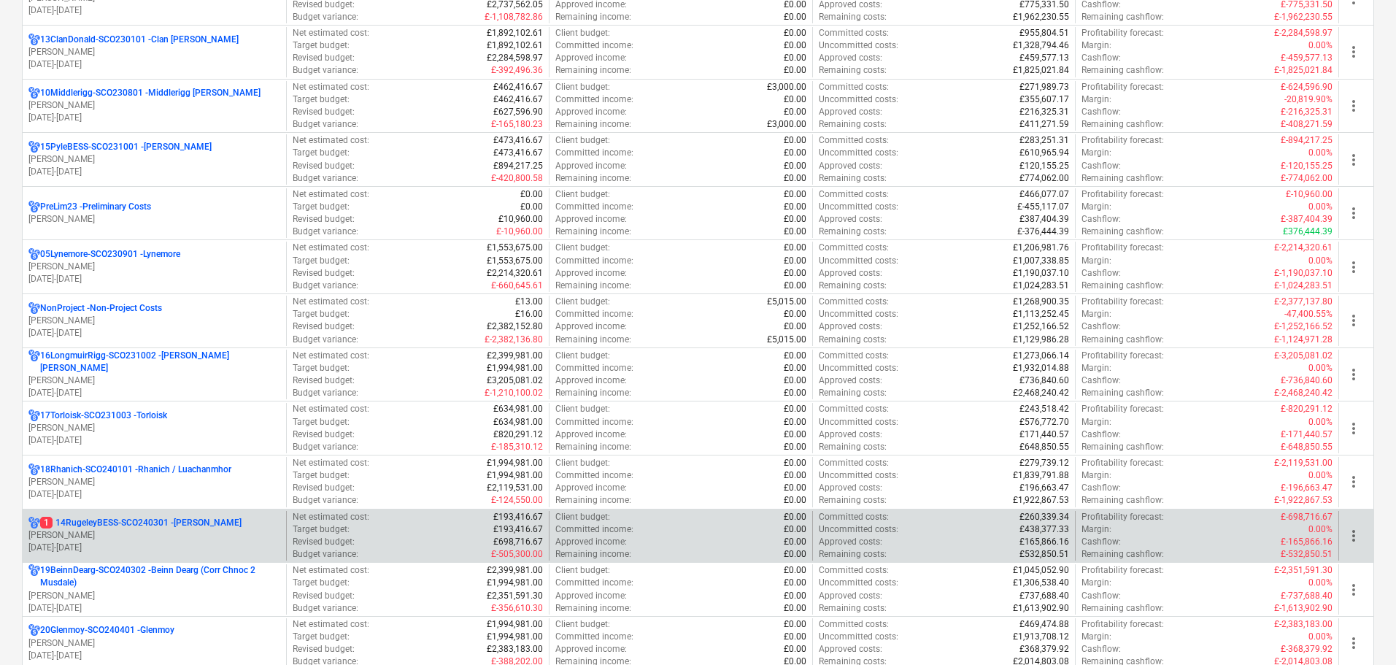
click at [191, 540] on p "L. Petrie" at bounding box center [154, 535] width 252 height 12
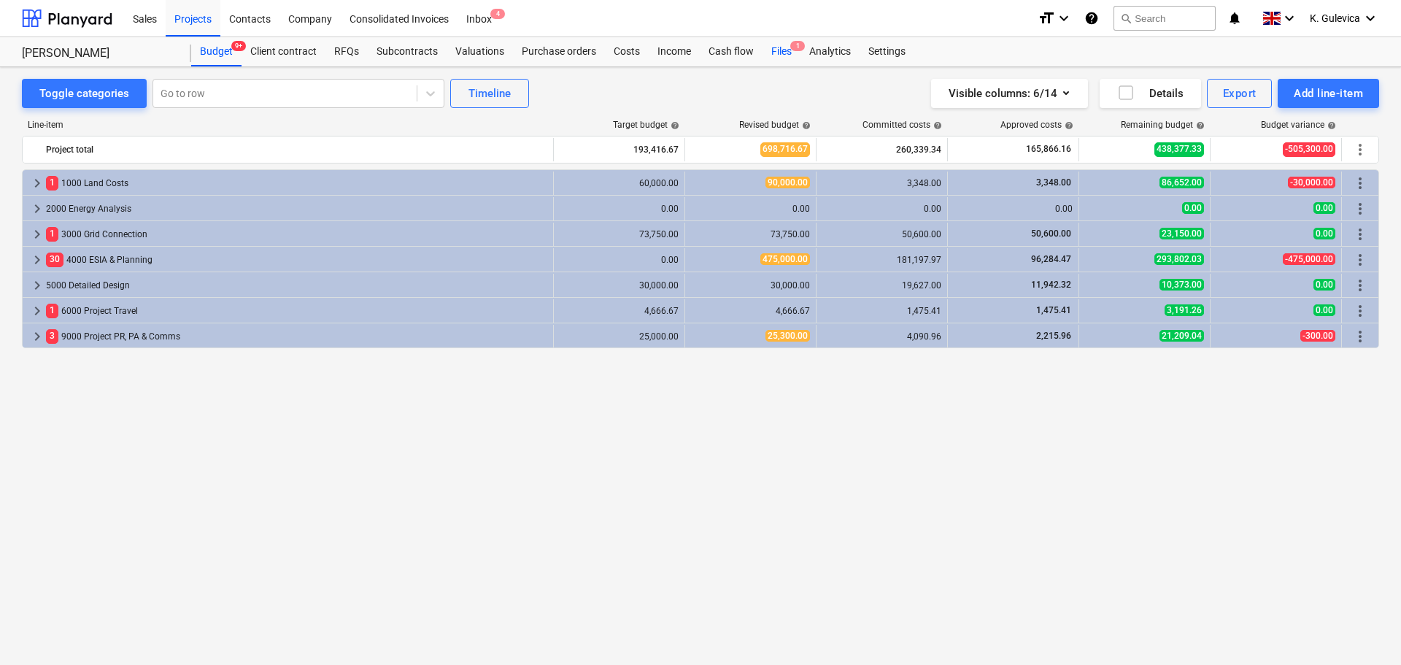
drag, startPoint x: 778, startPoint y: 51, endPoint x: 770, endPoint y: 62, distance: 13.6
click at [779, 51] on div "Files 1" at bounding box center [782, 51] width 38 height 29
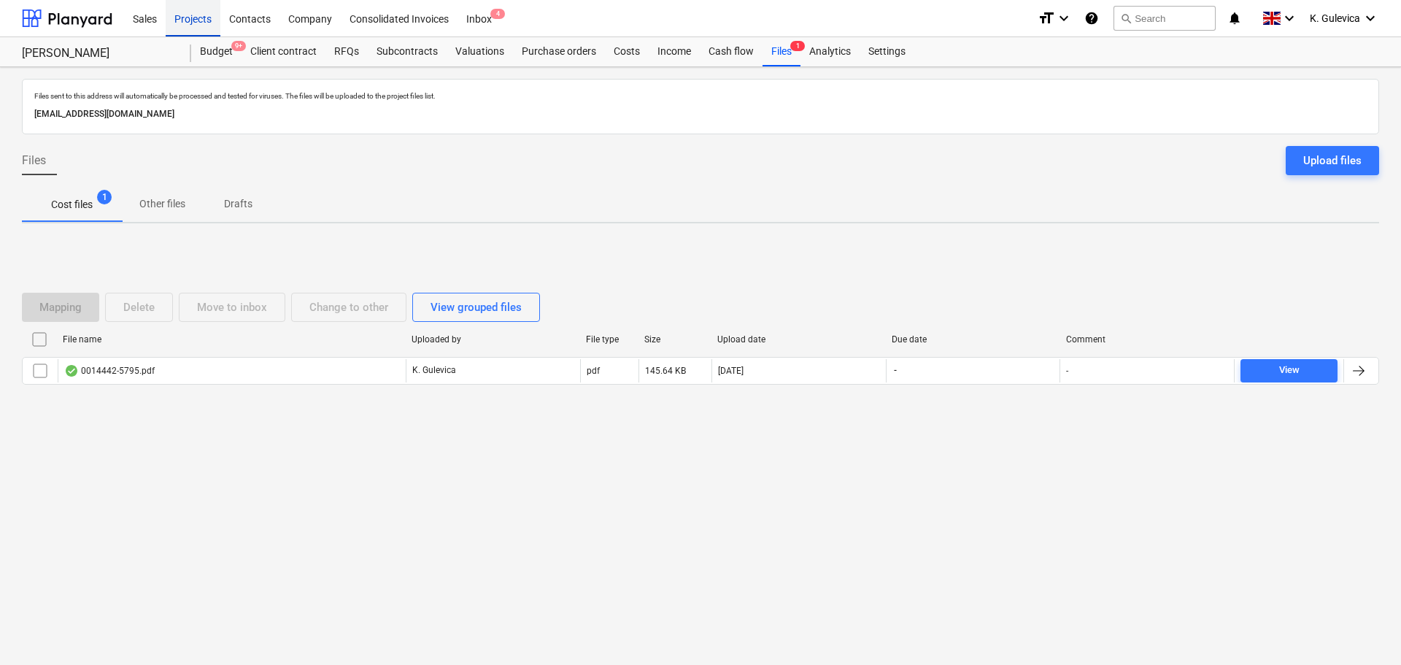
click at [178, 15] on div "Projects" at bounding box center [193, 17] width 55 height 37
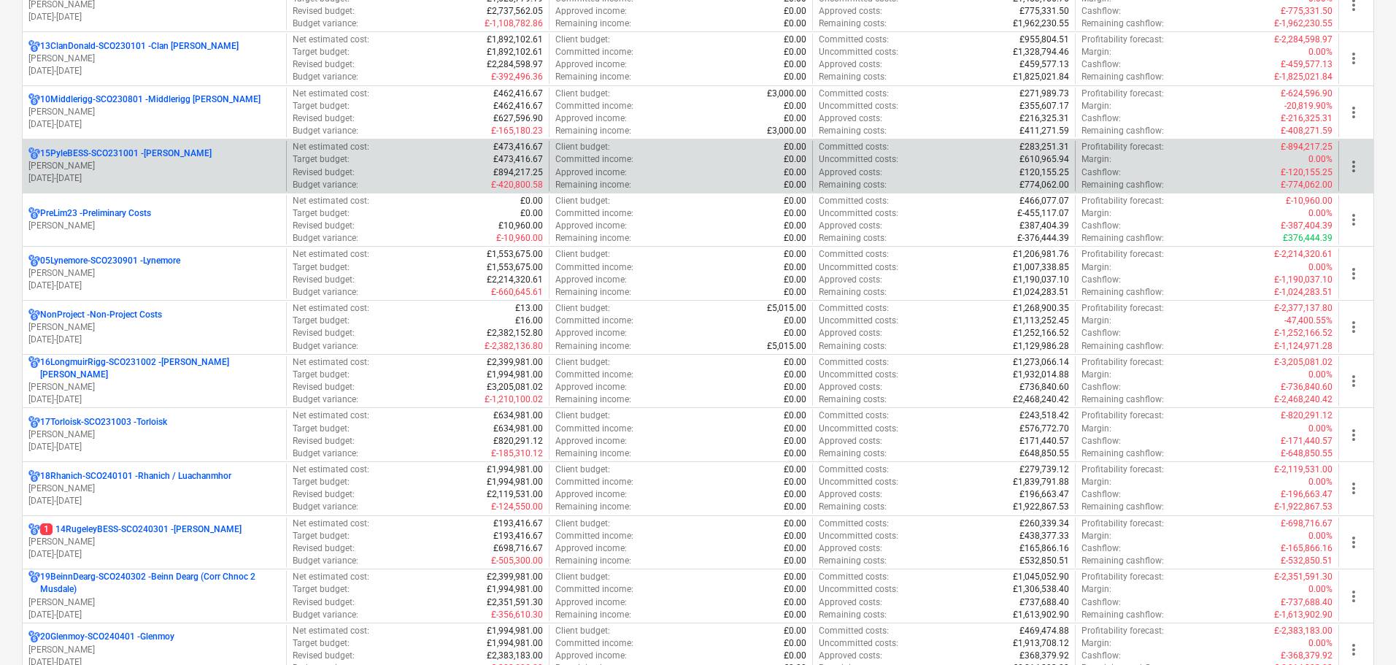
scroll to position [1022, 0]
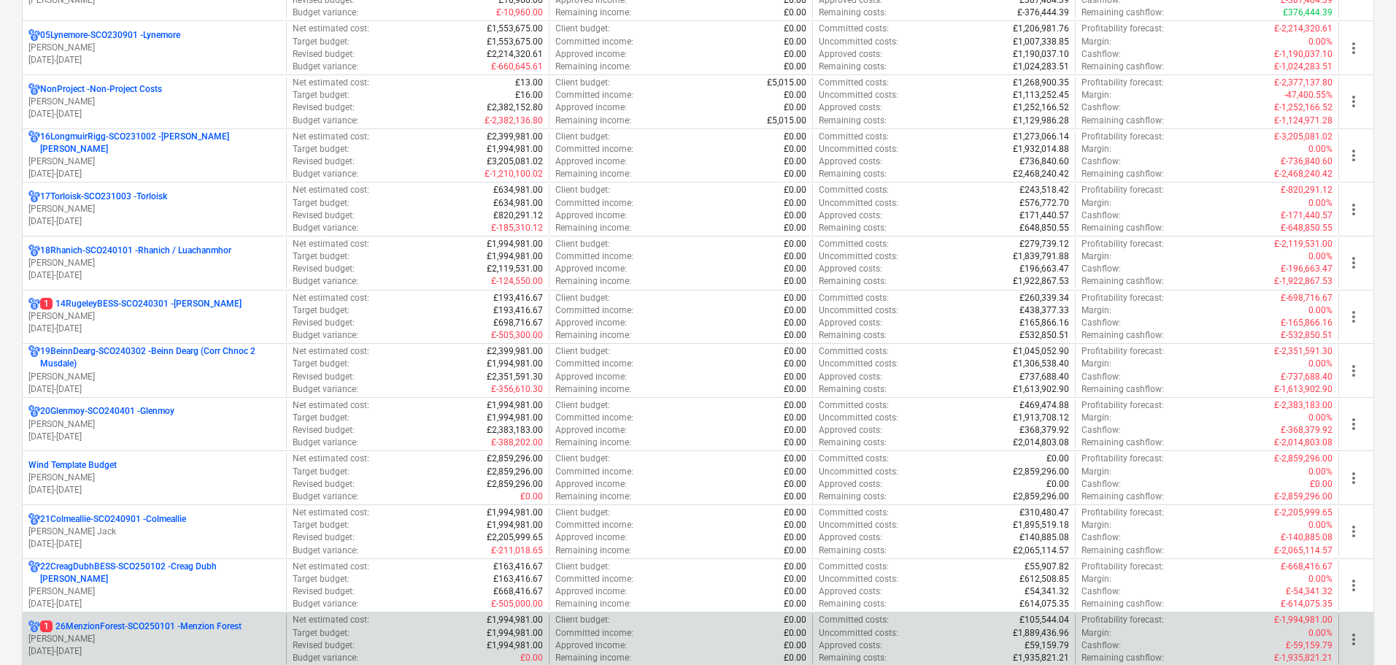
click at [161, 645] on p "C. Dowse" at bounding box center [154, 639] width 252 height 12
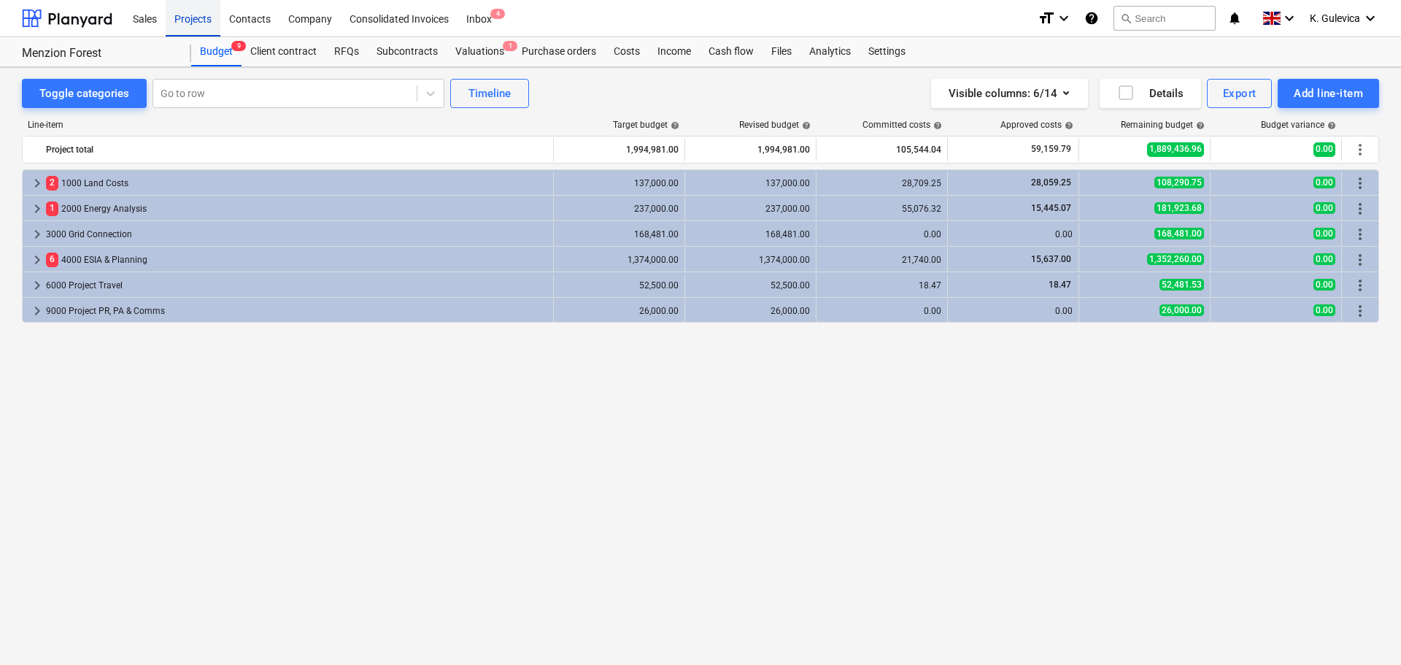
click at [204, 25] on div "Projects" at bounding box center [193, 17] width 55 height 37
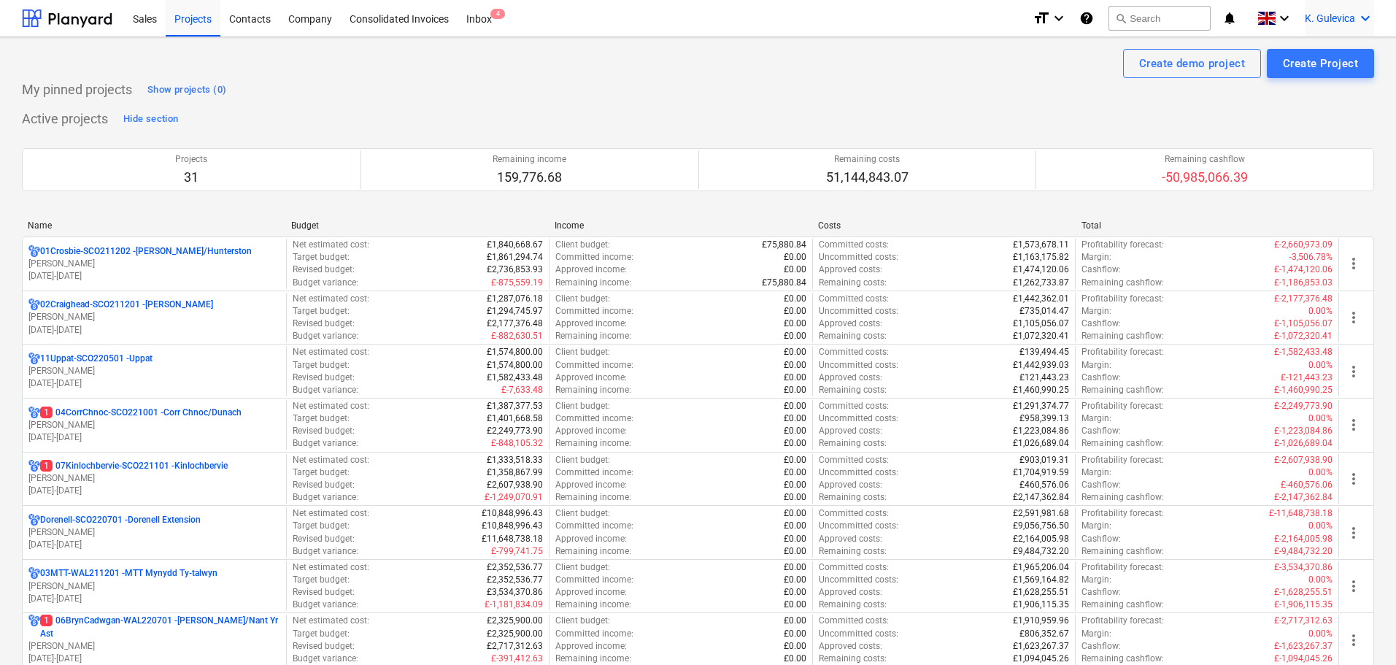
click at [1349, 16] on span "K. Gulevica" at bounding box center [1330, 18] width 50 height 12
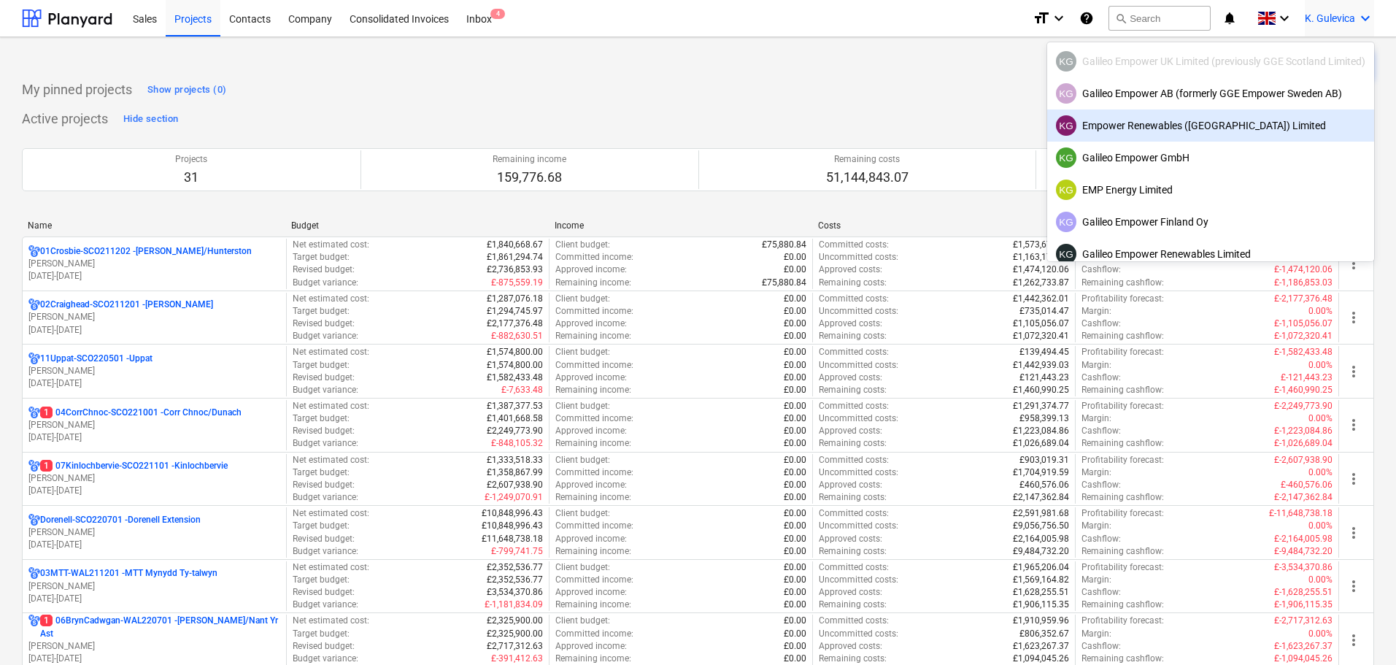
click at [1203, 129] on div "KG Empower Renewables (Ireland) Limited" at bounding box center [1210, 125] width 309 height 20
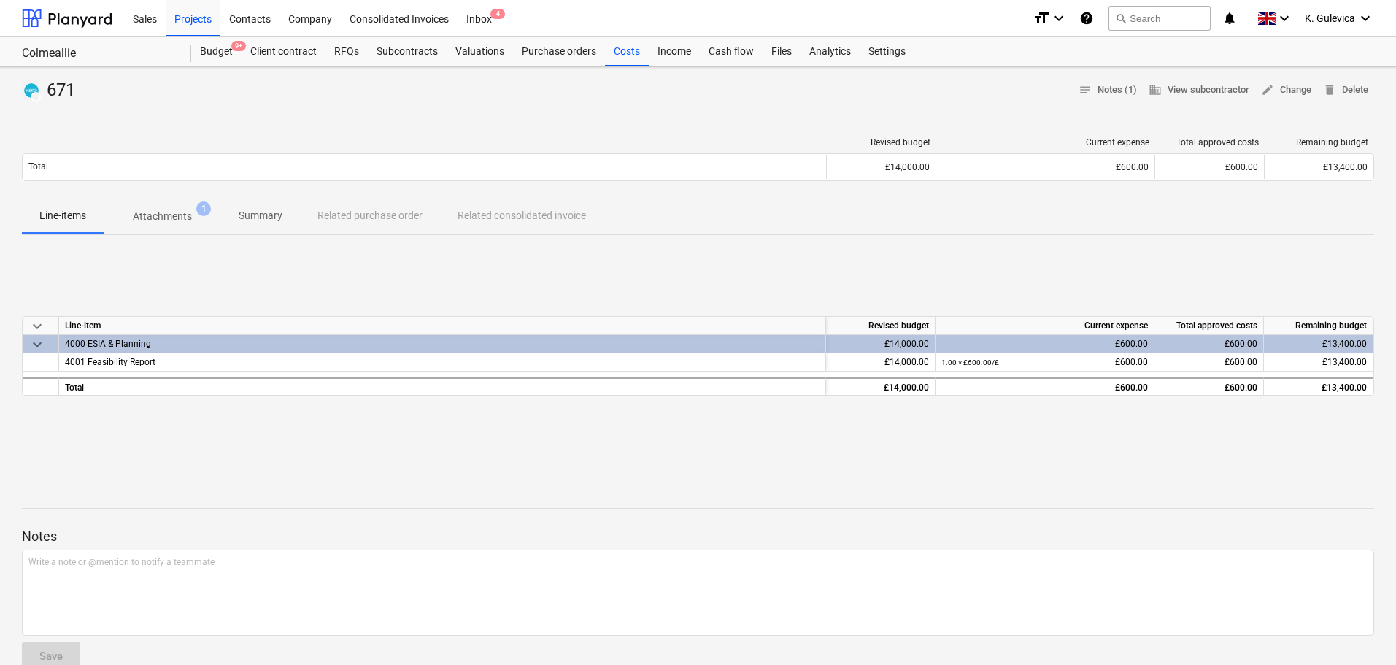
click at [269, 216] on p "Summary" at bounding box center [261, 215] width 44 height 15
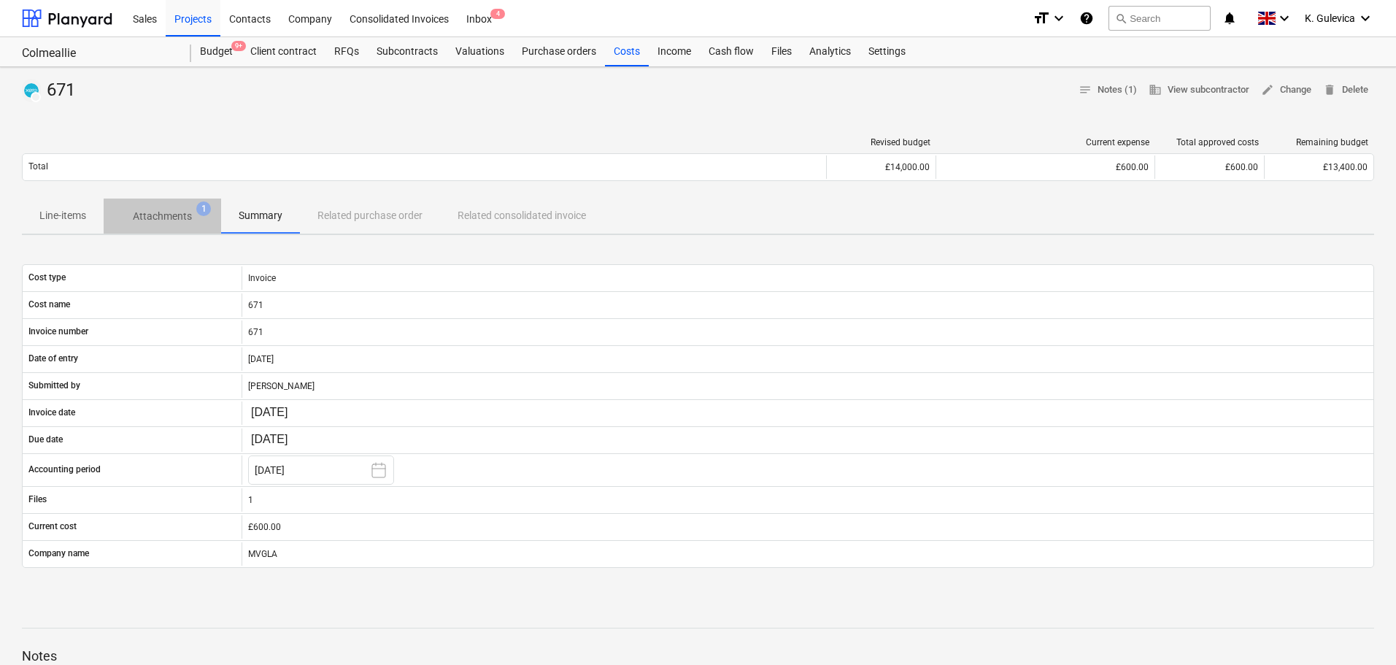
drag, startPoint x: 163, startPoint y: 213, endPoint x: 315, endPoint y: 261, distance: 158.6
click at [166, 214] on p "Attachments" at bounding box center [162, 216] width 59 height 15
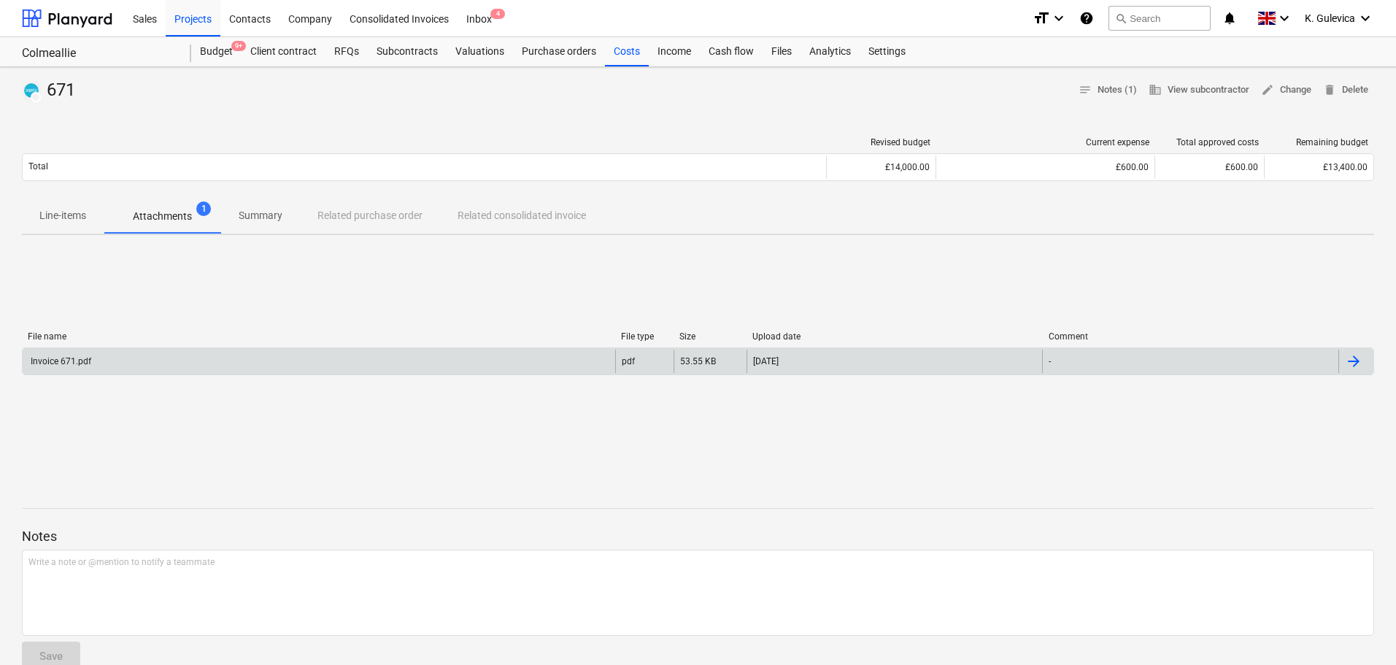
click at [293, 372] on div "Invoice 671.pdf" at bounding box center [319, 361] width 593 height 23
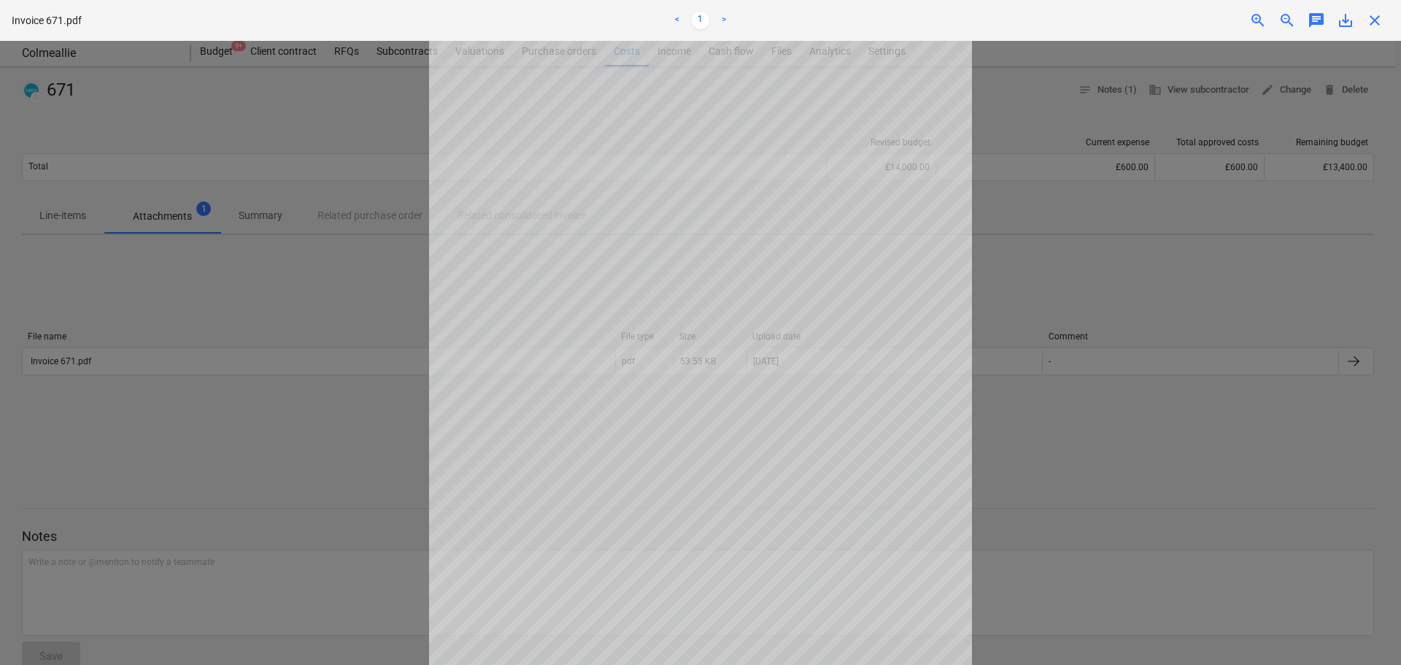
click at [1350, 28] on span "save_alt" at bounding box center [1346, 21] width 18 height 18
drag, startPoint x: 1375, startPoint y: 23, endPoint x: 1363, endPoint y: 27, distance: 12.9
click at [1375, 23] on span "close" at bounding box center [1375, 21] width 18 height 18
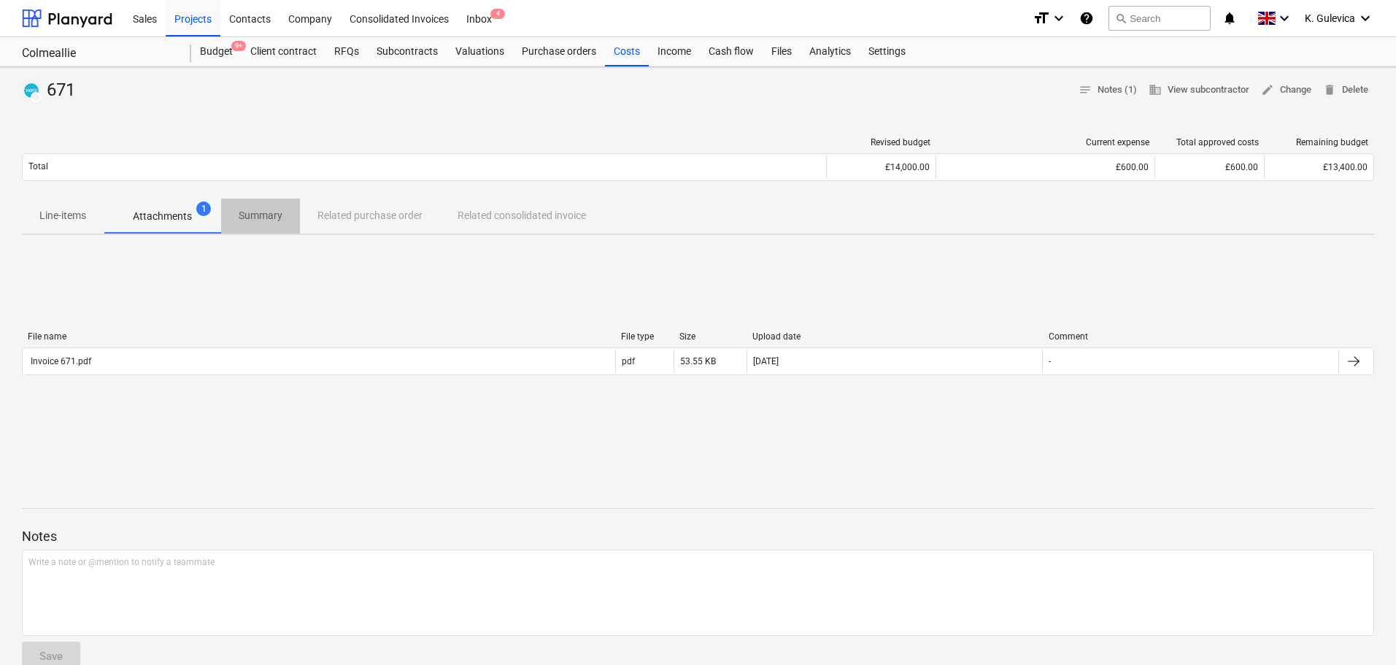
click at [246, 224] on span "Summary" at bounding box center [260, 216] width 79 height 24
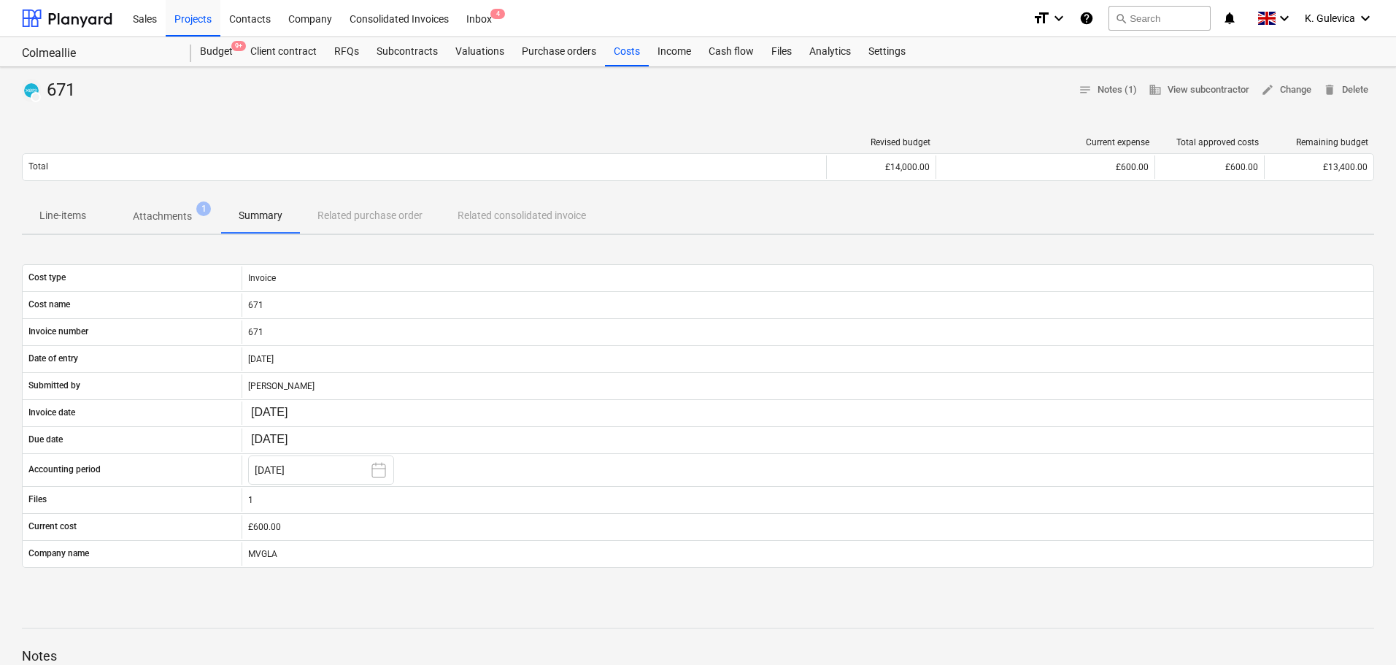
click at [369, 218] on div "Line-items Attachments 1 Summary Related purchase order Related consolidated in…" at bounding box center [698, 216] width 1353 height 35
click at [493, 219] on div "Line-items Attachments 1 Summary Related purchase order Related consolidated in…" at bounding box center [698, 216] width 1353 height 35
click at [640, 43] on div "Costs" at bounding box center [627, 51] width 44 height 29
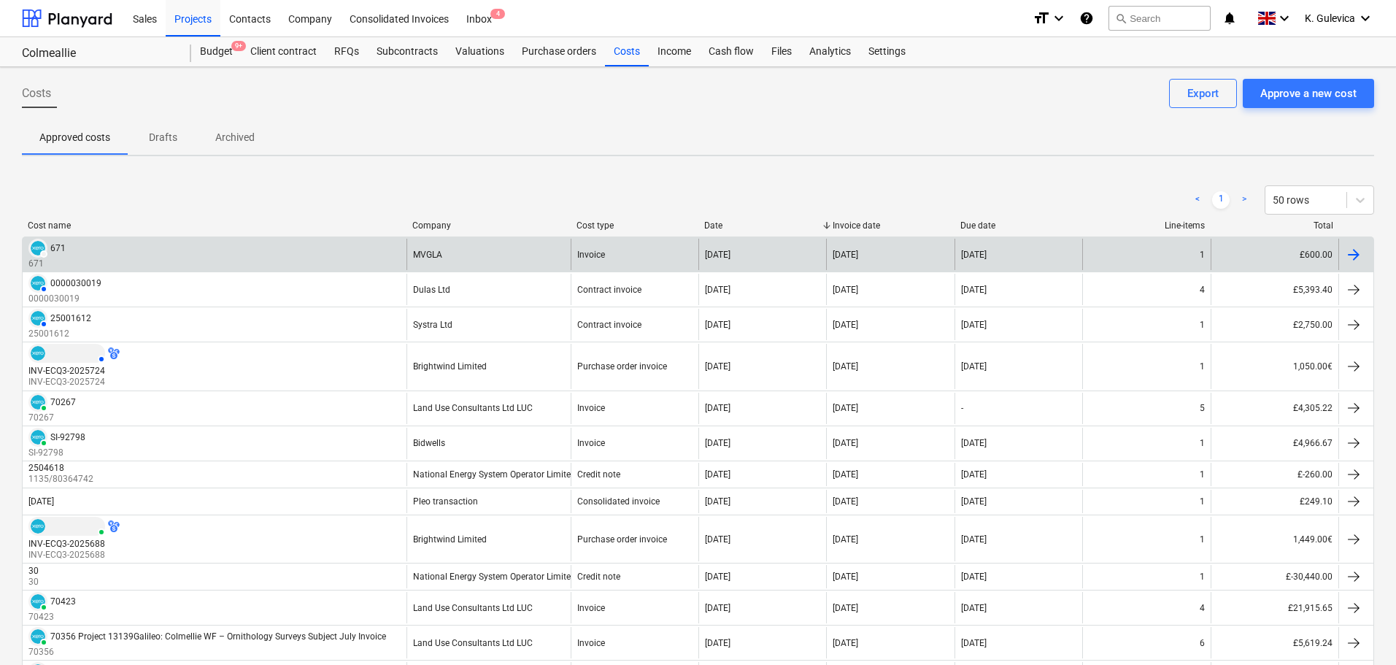
click at [369, 255] on div "DRAFT 671 671" at bounding box center [215, 254] width 384 height 31
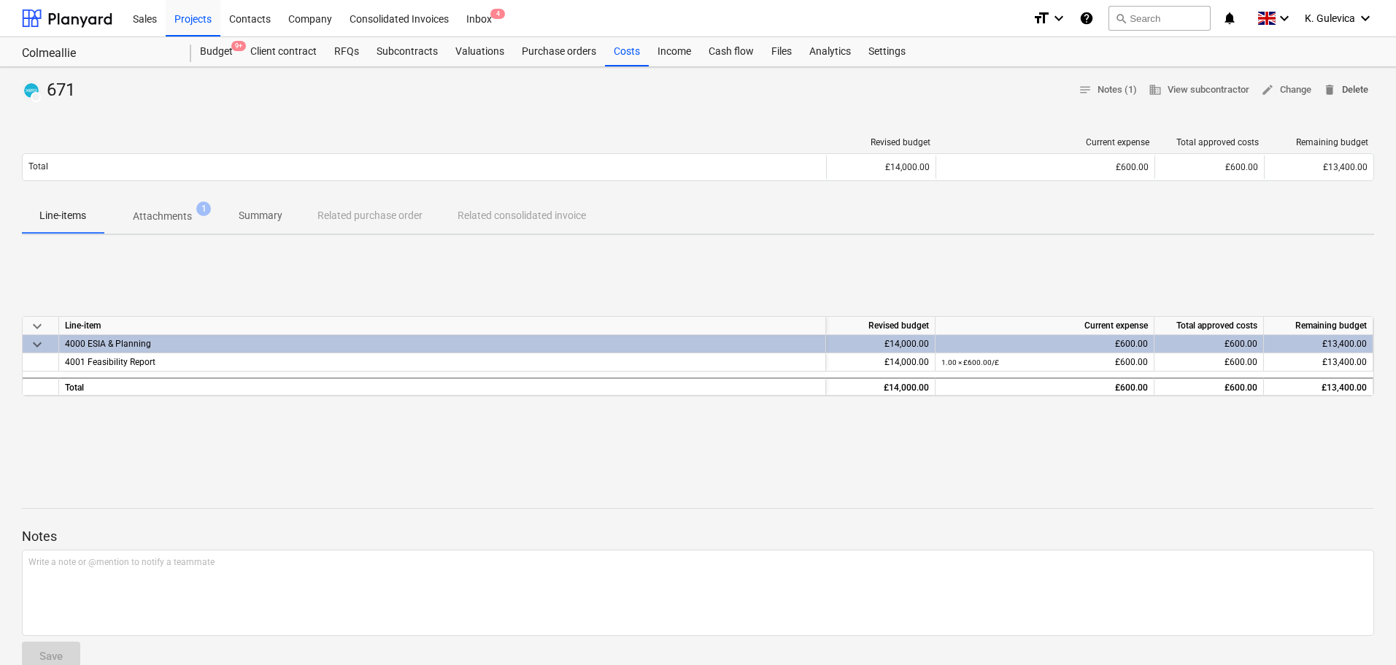
click at [1351, 82] on span "delete Delete" at bounding box center [1345, 90] width 45 height 17
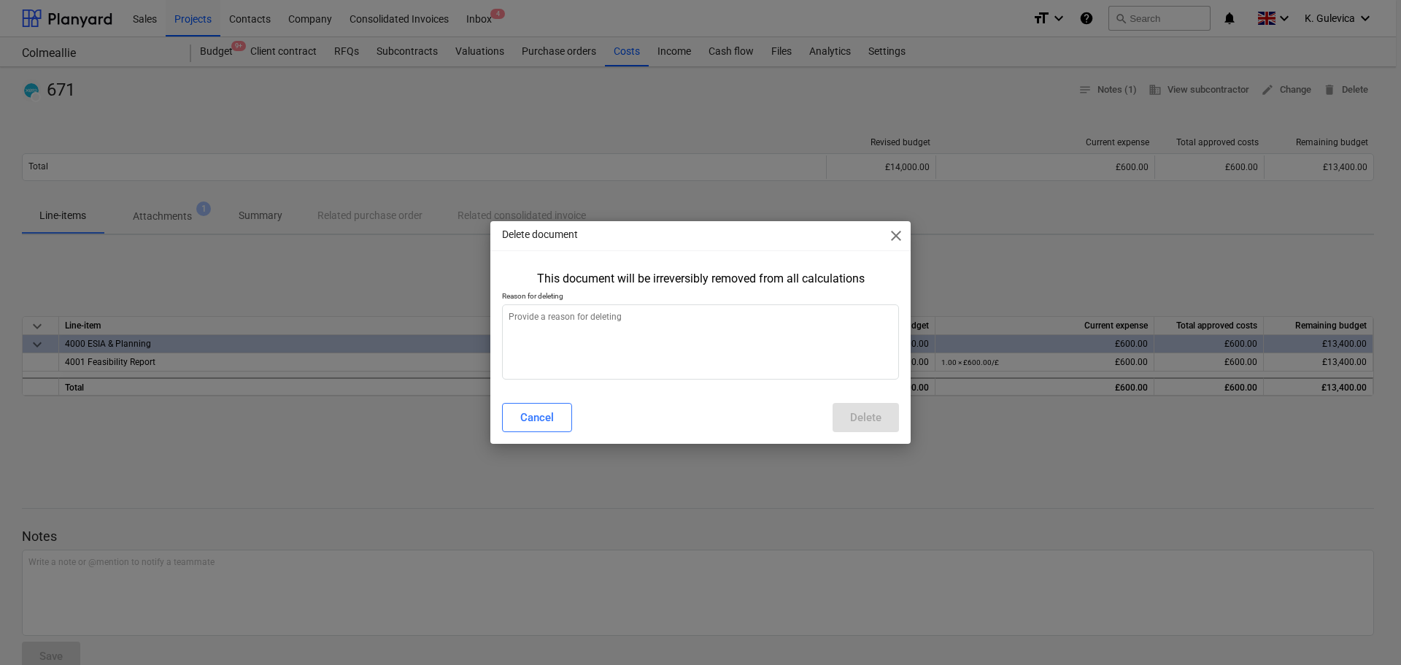
type textarea "x"
click at [723, 328] on textarea at bounding box center [700, 341] width 397 height 75
type textarea "W"
type textarea "x"
type textarea "Wr"
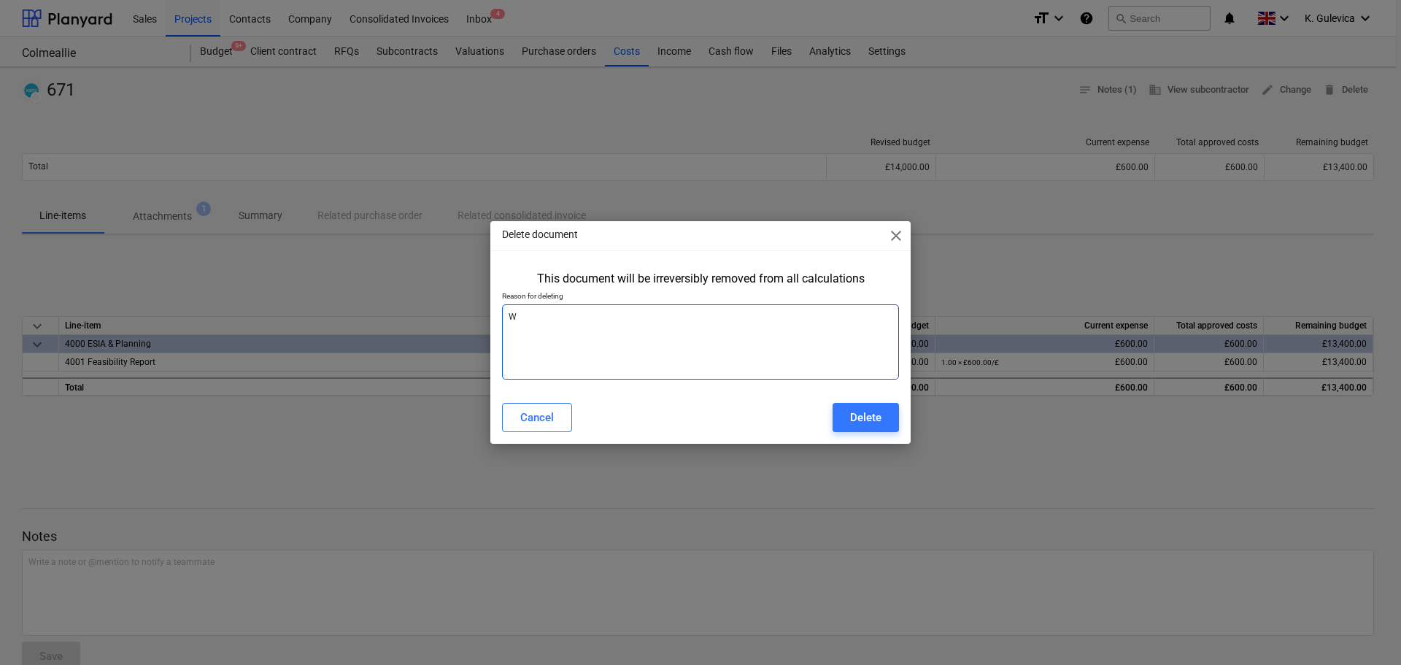
type textarea "x"
type textarea "Wro"
type textarea "x"
type textarea "Wron"
type textarea "x"
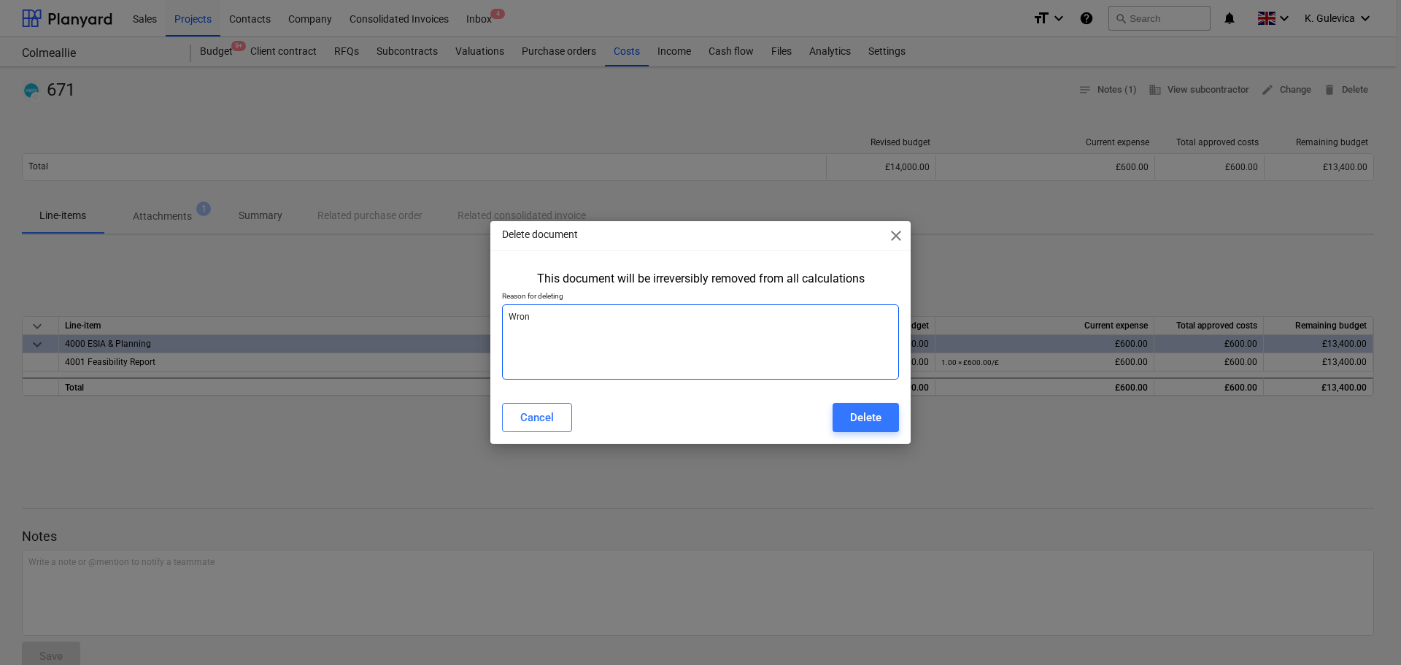
type textarea "Wrong"
type textarea "x"
type textarea "Wrong"
click at [875, 422] on div "Delete" at bounding box center [865, 417] width 31 height 19
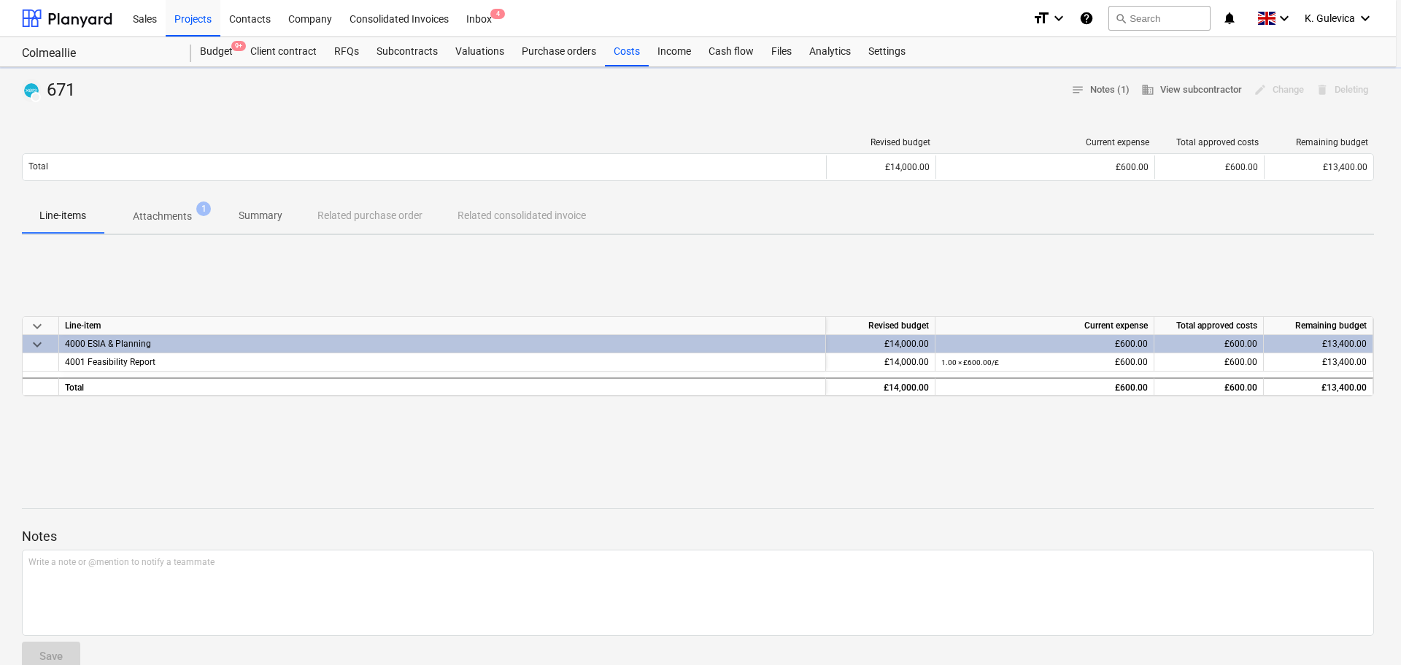
type textarea "x"
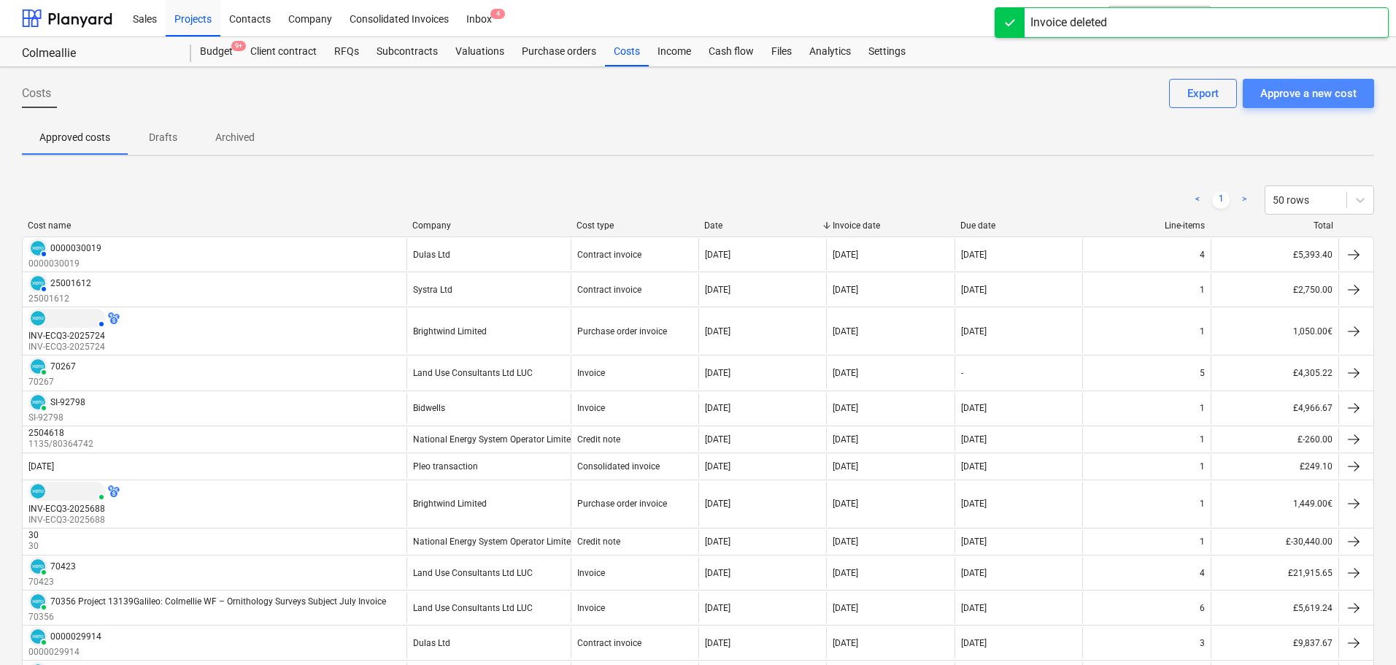
click at [1312, 96] on div "Approve a new cost" at bounding box center [1309, 93] width 96 height 19
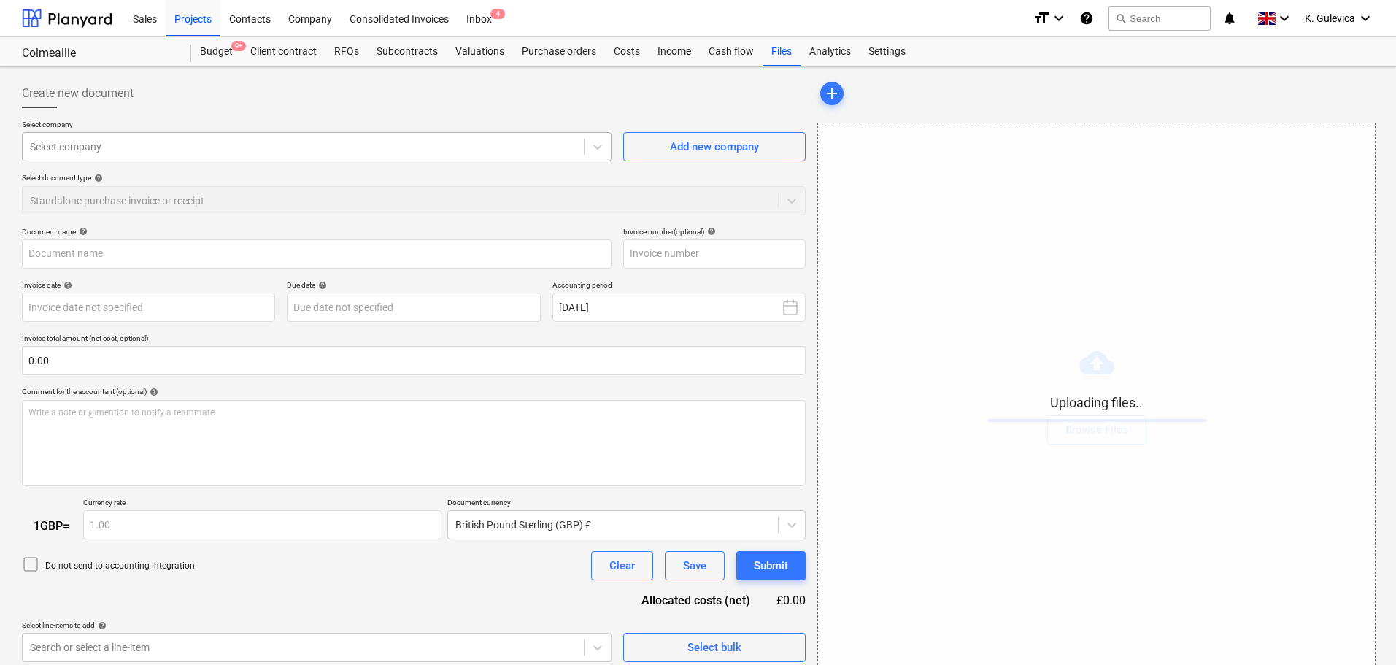
click at [297, 142] on div at bounding box center [303, 146] width 547 height 15
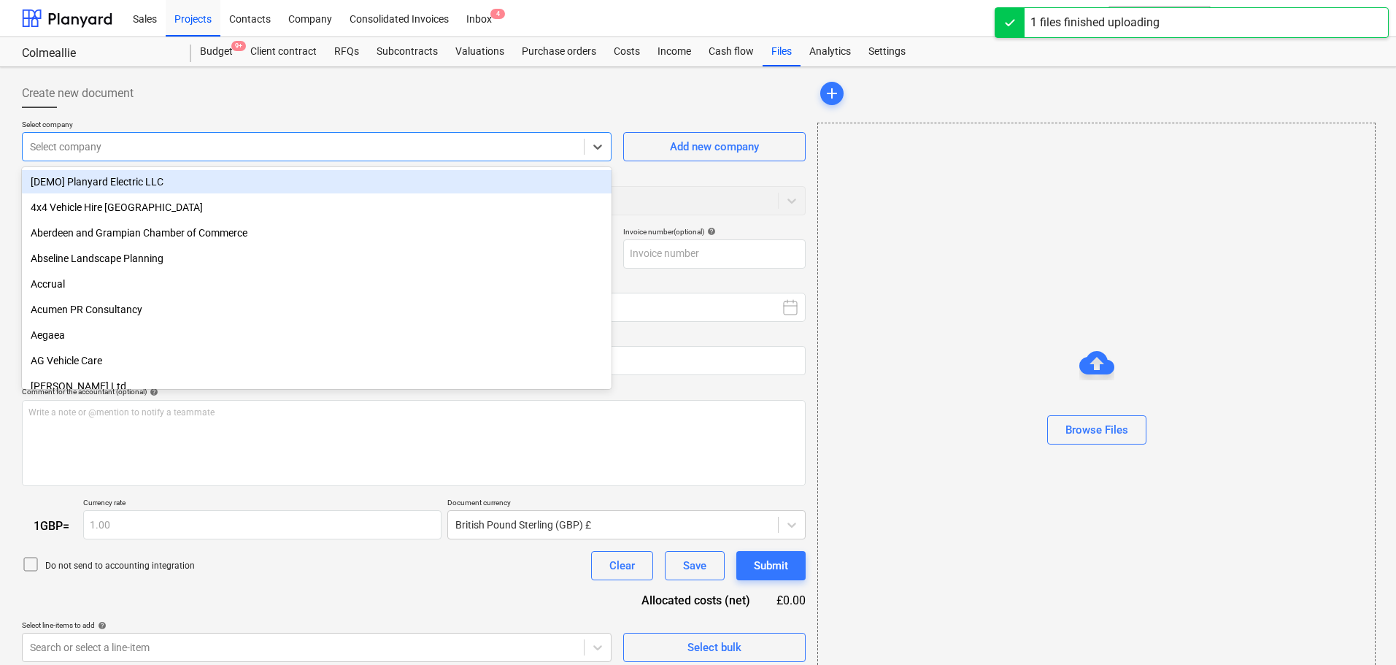
type input "Invoice 671.pdf"
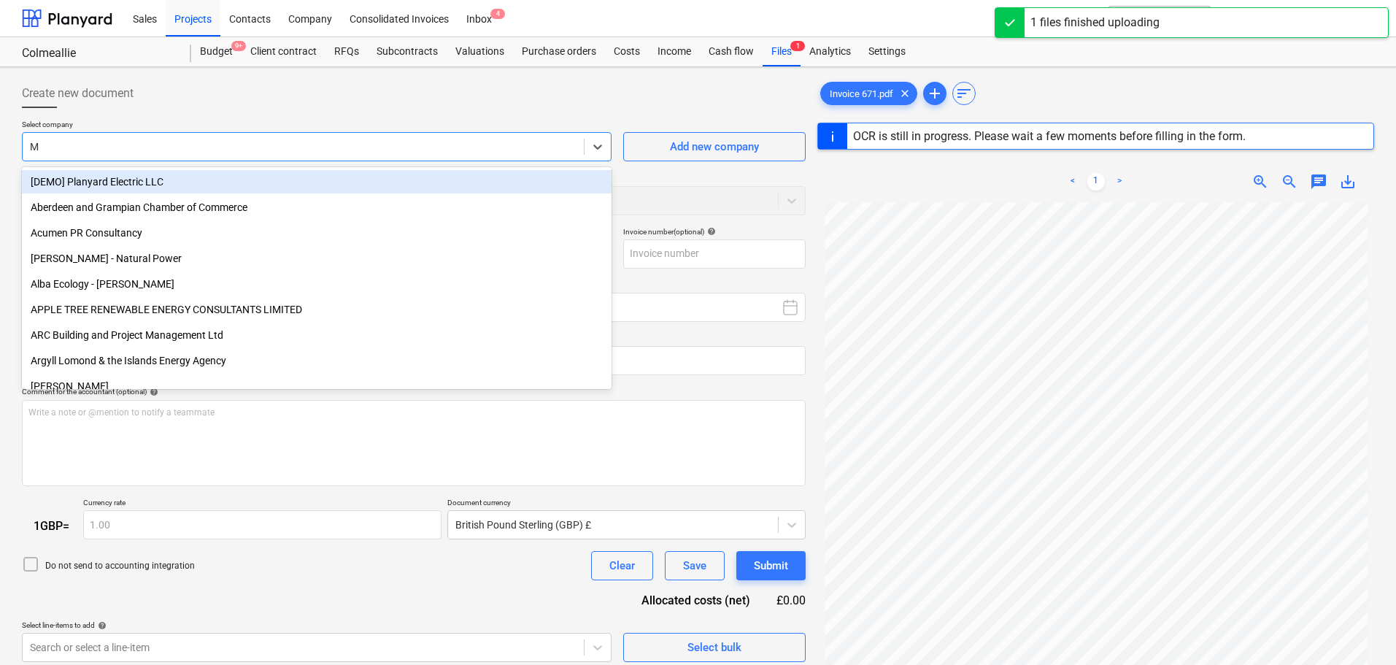
type input "MV"
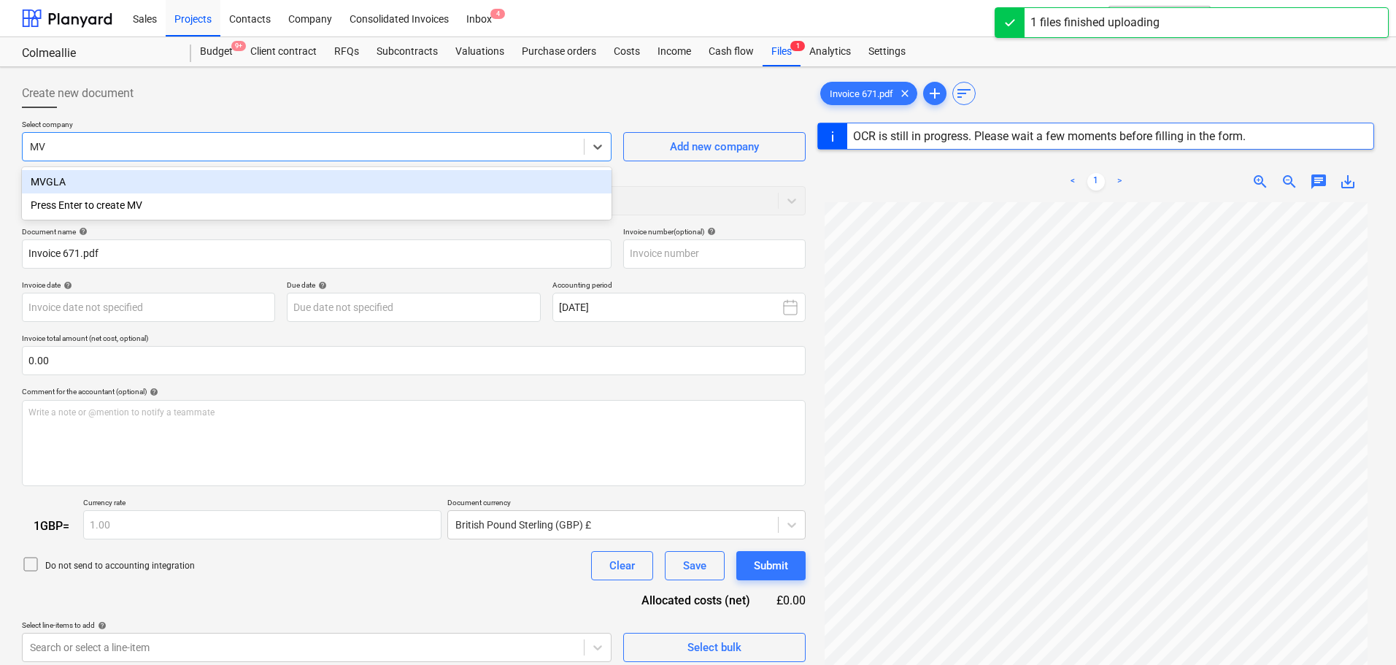
type input "671"
type input "[DATE]"
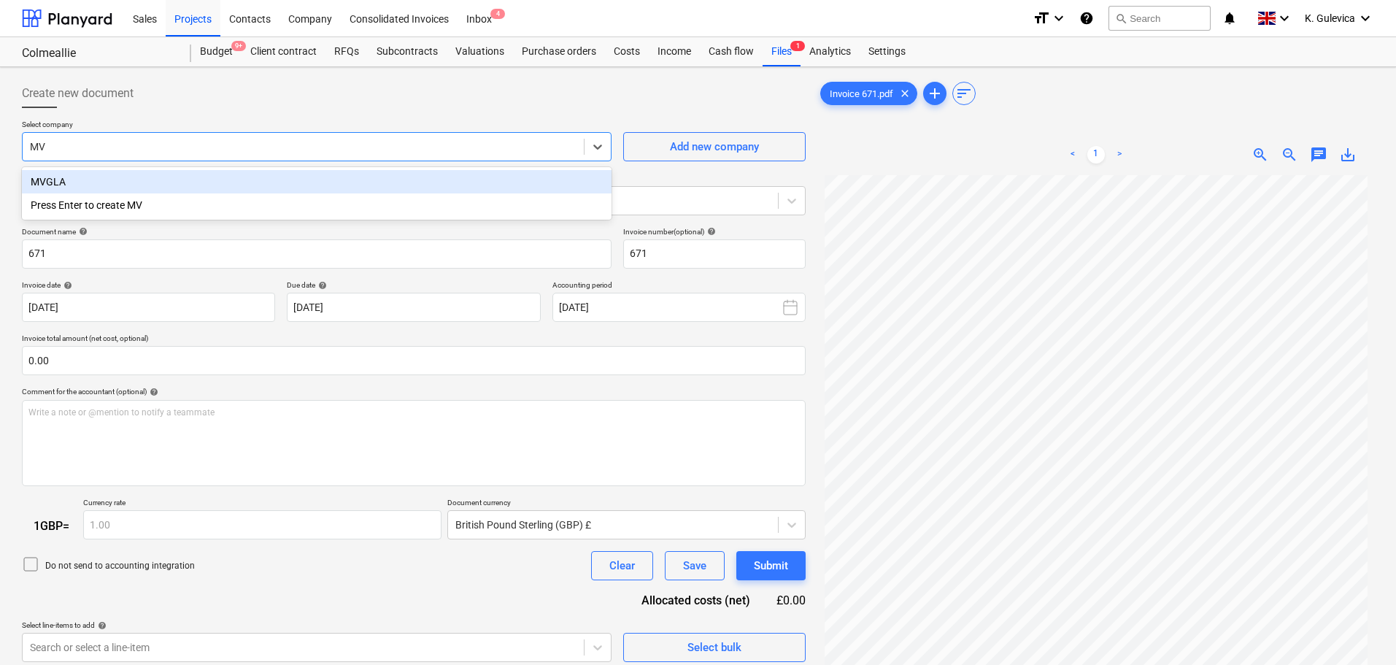
click at [85, 179] on div "MVGLA" at bounding box center [317, 181] width 590 height 23
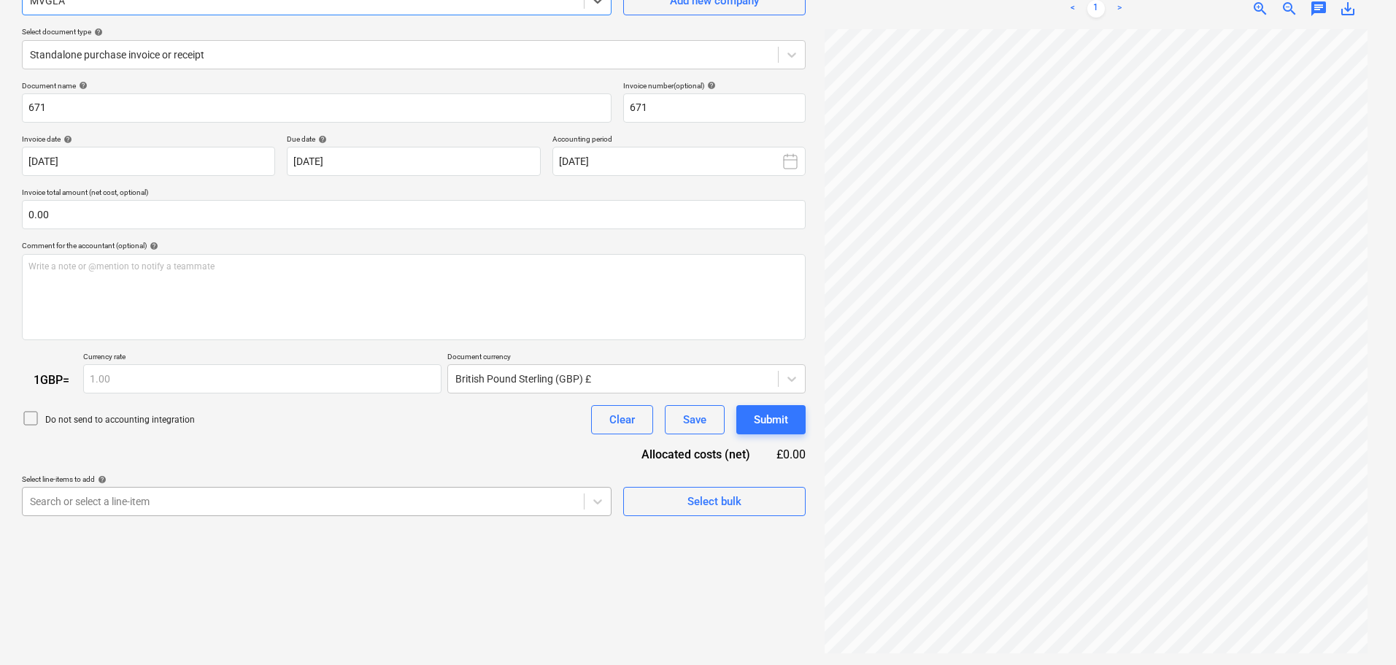
scroll to position [225, 0]
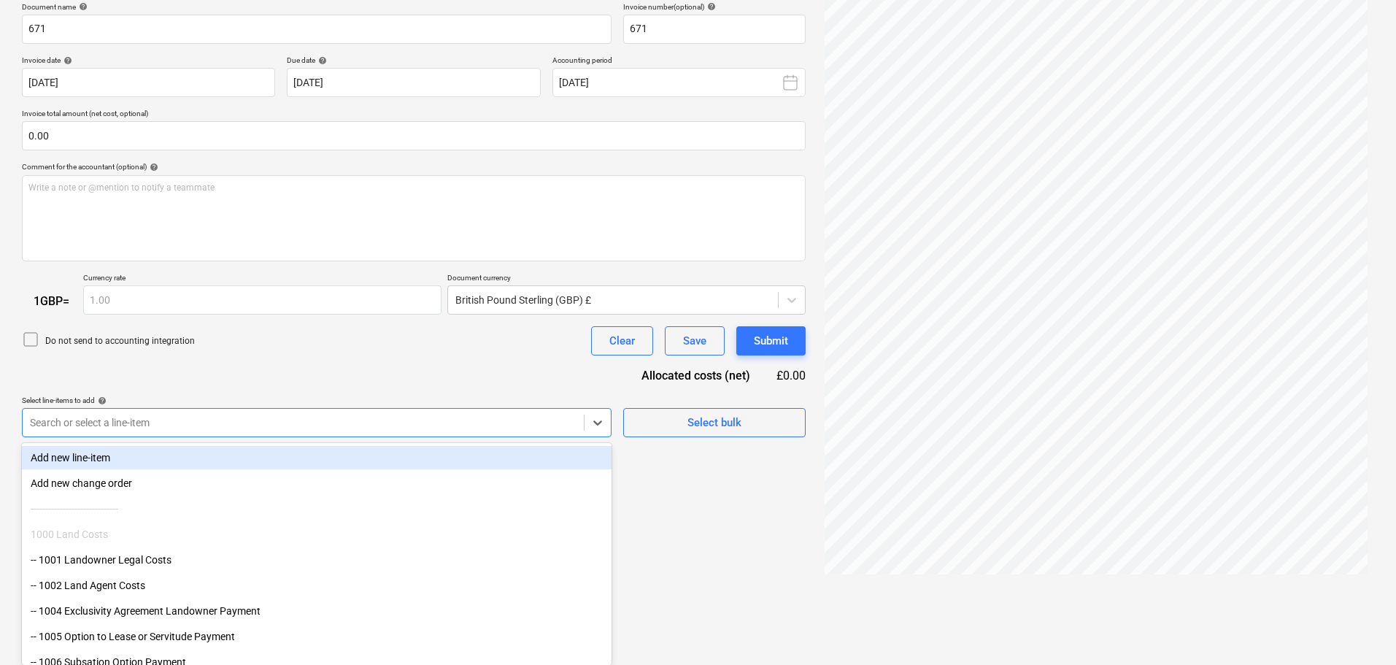
click at [186, 440] on body "Sales Projects Contacts Company Consolidated Invoices Inbox 4 format_size keybo…" at bounding box center [698, 107] width 1396 height 665
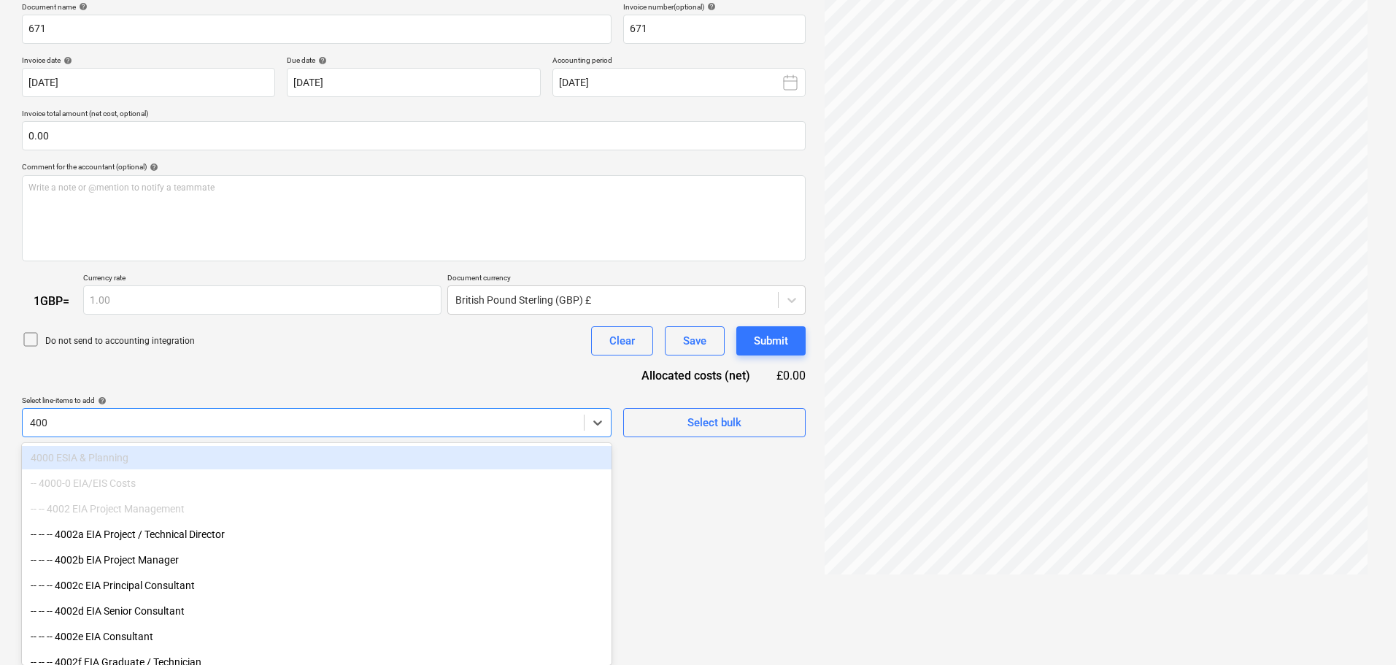
type input "4001"
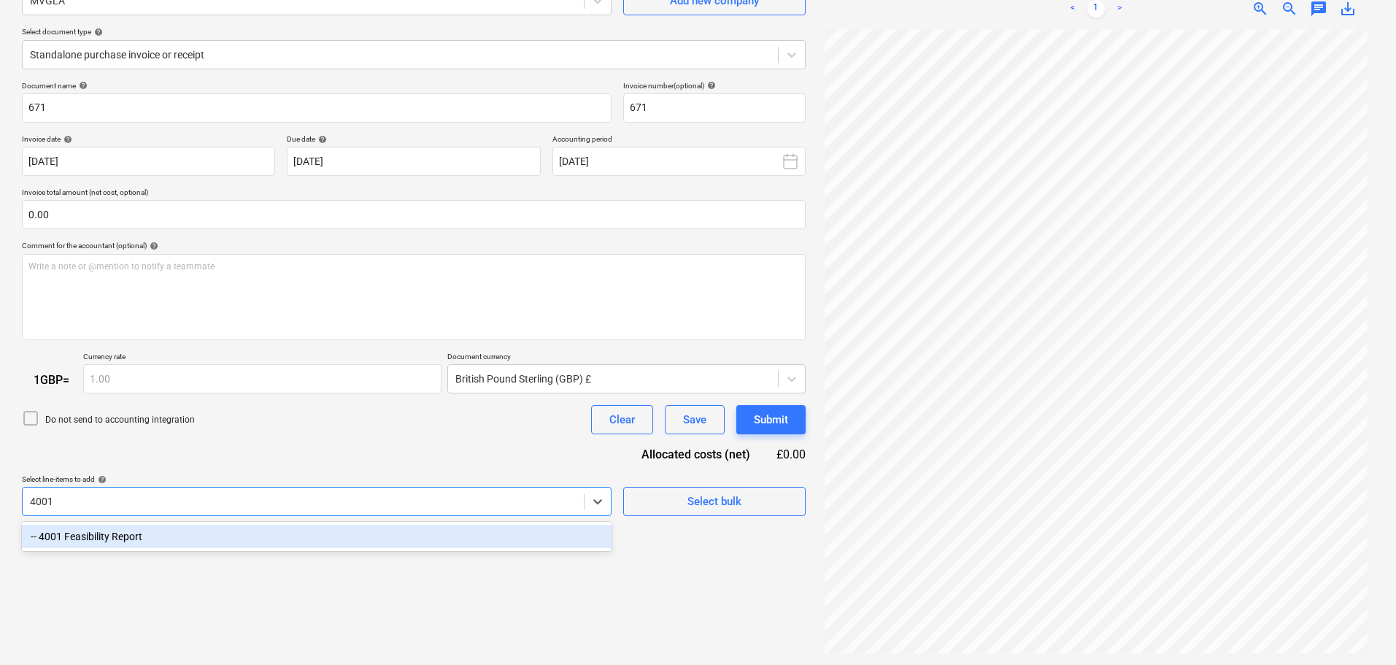
click at [182, 542] on div "-- 4001 Feasibility Report" at bounding box center [317, 536] width 590 height 23
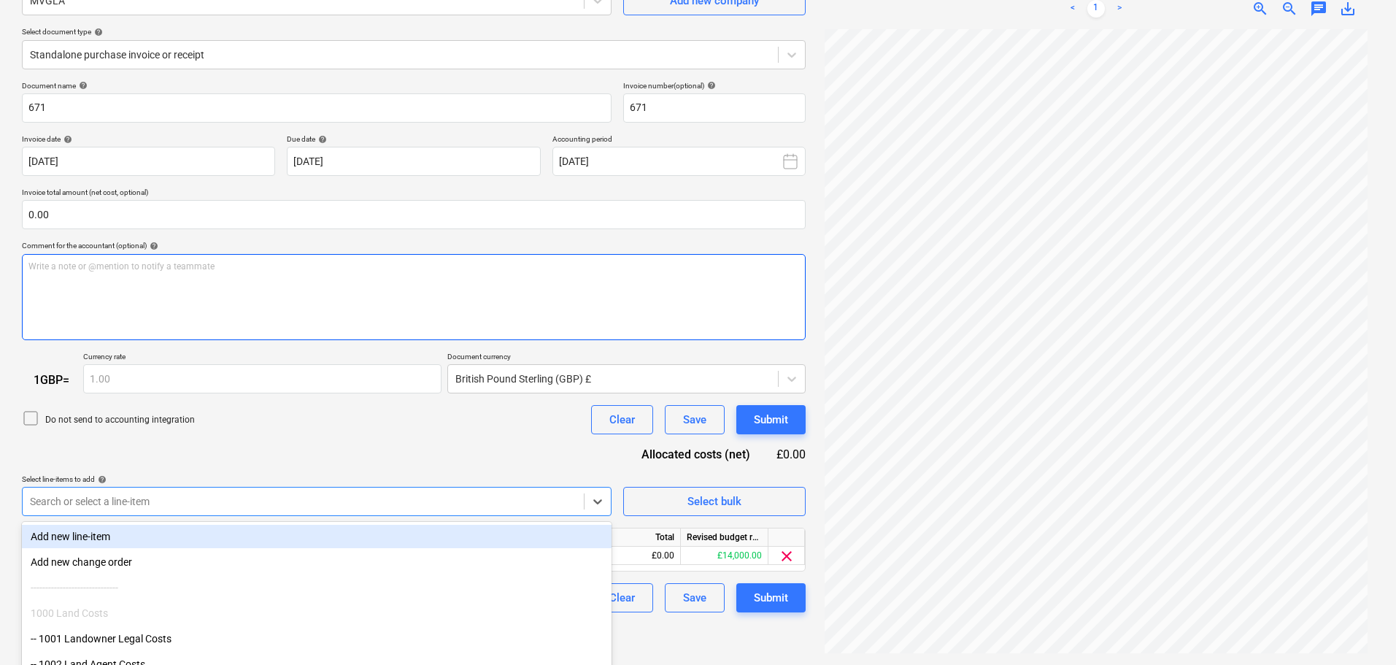
click at [189, 284] on div "Write a note or @mention to notify a teammate [PERSON_NAME]" at bounding box center [414, 297] width 784 height 86
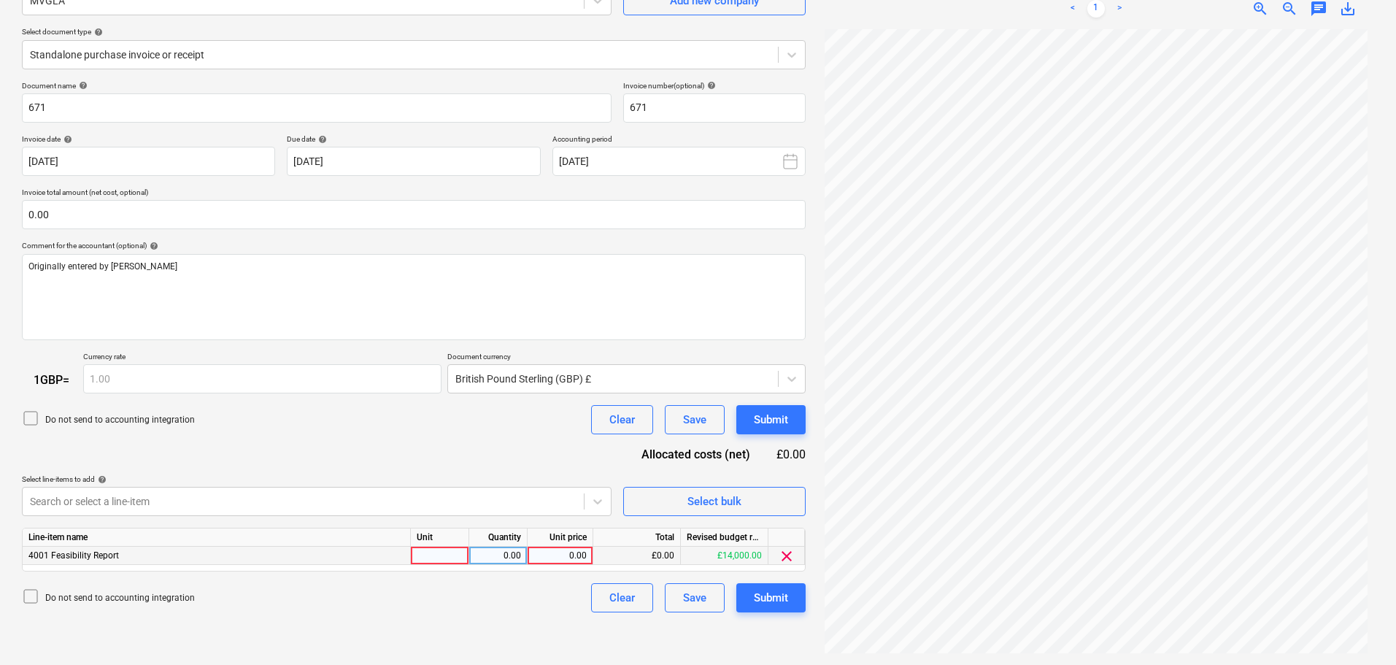
click at [566, 559] on div "0.00" at bounding box center [560, 556] width 53 height 18
type input "500"
click at [777, 600] on div "Submit" at bounding box center [771, 597] width 34 height 19
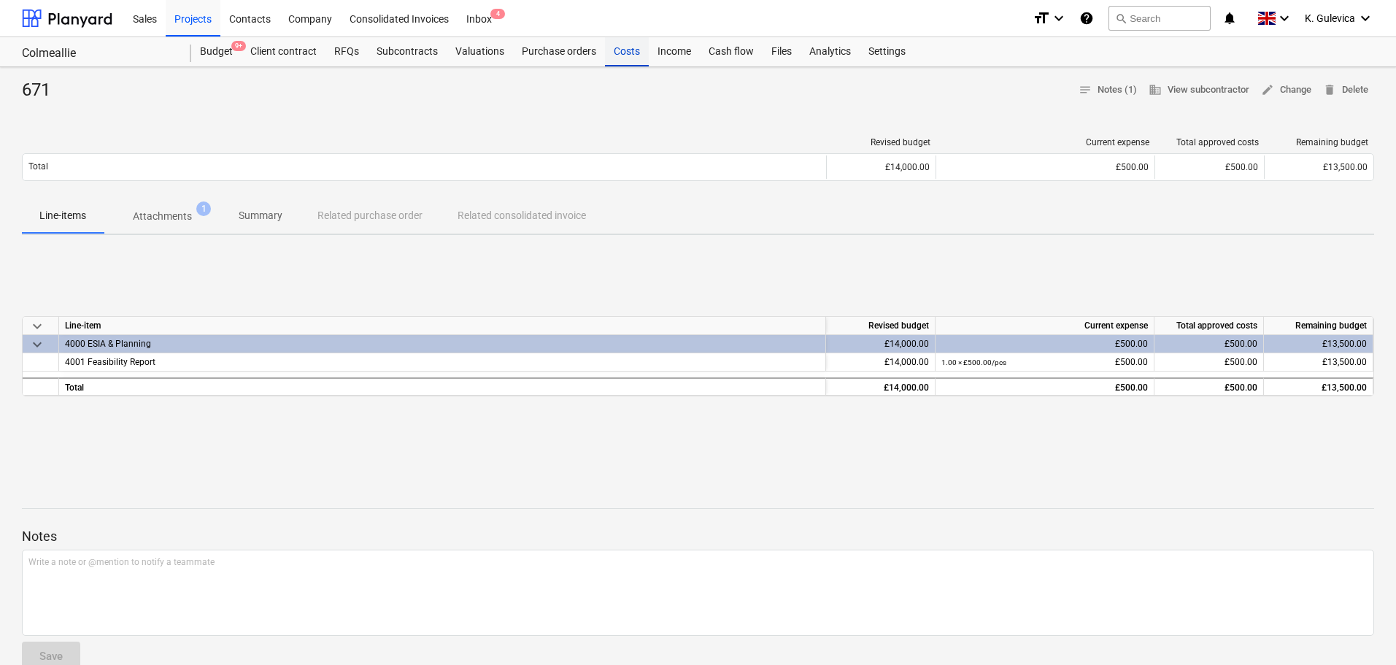
click at [625, 49] on div "Costs" at bounding box center [627, 51] width 44 height 29
